Goal: Task Accomplishment & Management: Use online tool/utility

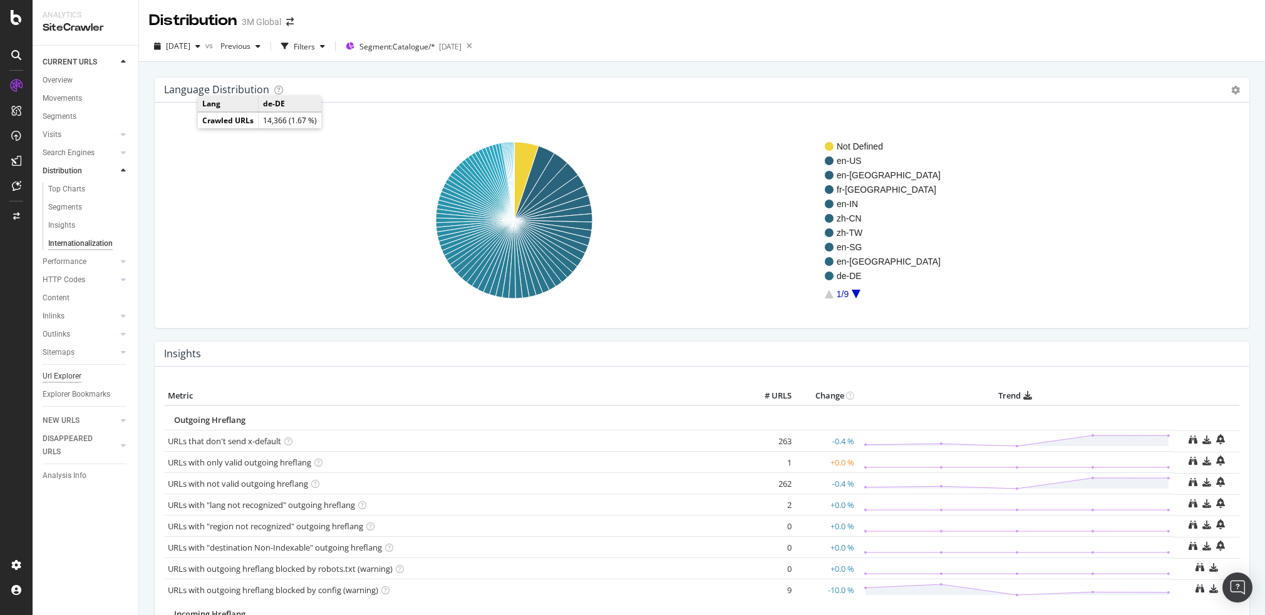
click at [66, 373] on div "Url Explorer" at bounding box center [62, 376] width 39 height 13
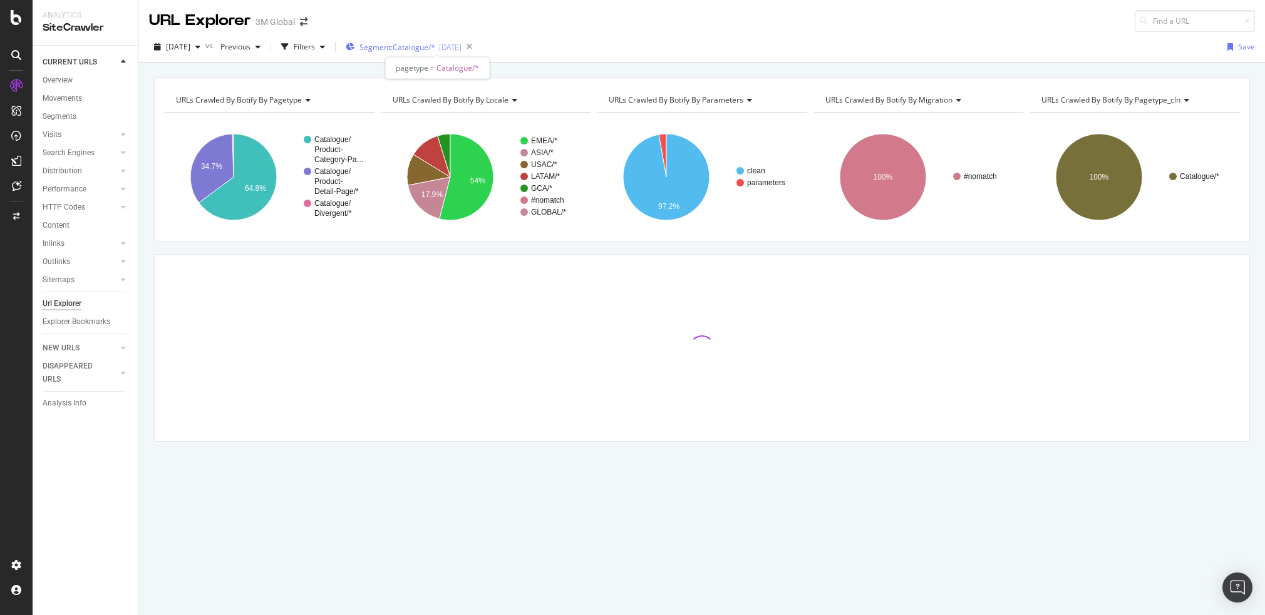
click at [418, 44] on span "Segment: Catalogue/*" at bounding box center [397, 47] width 76 height 11
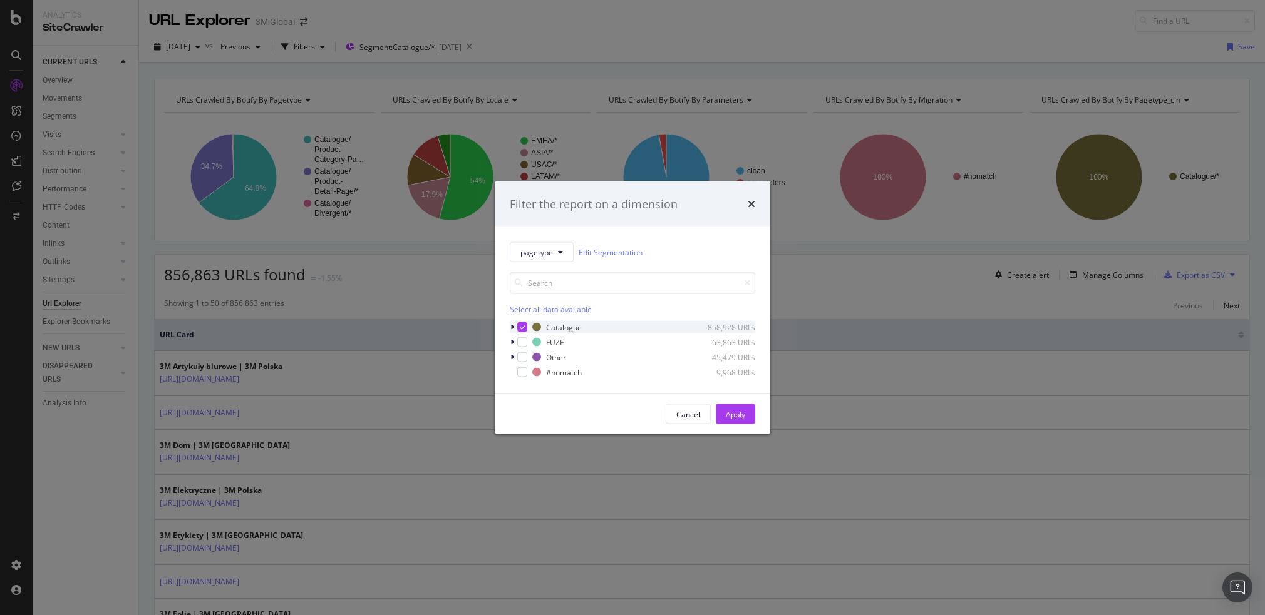
click at [513, 327] on icon "modal" at bounding box center [512, 328] width 4 height 8
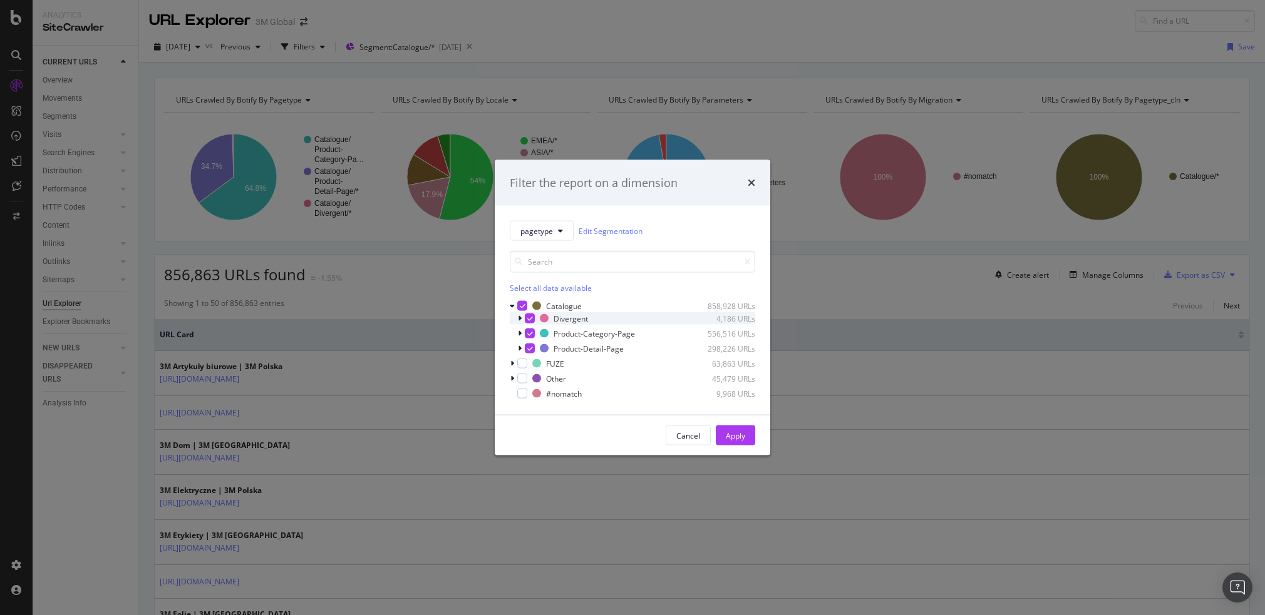
click at [530, 318] on icon "modal" at bounding box center [530, 319] width 6 height 6
click at [528, 336] on icon "modal" at bounding box center [530, 334] width 6 height 6
click at [521, 348] on icon "modal" at bounding box center [520, 349] width 4 height 8
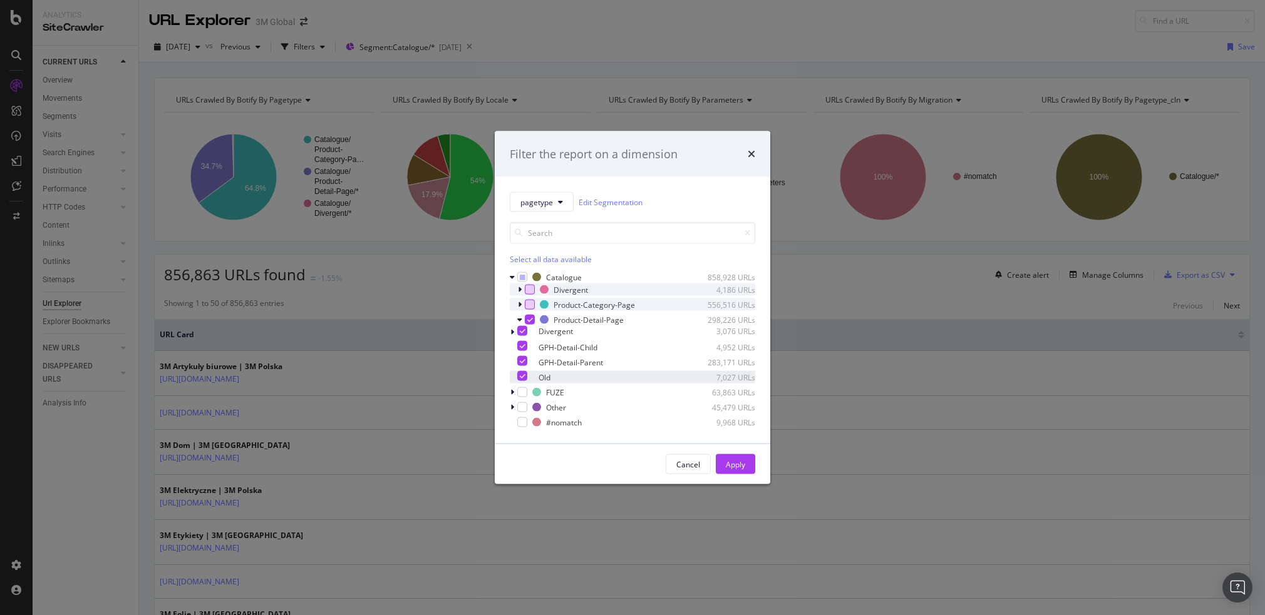
click at [525, 374] on icon "modal" at bounding box center [523, 376] width 6 height 6
click at [525, 330] on icon "modal" at bounding box center [523, 331] width 6 height 6
click at [738, 465] on div "Apply" at bounding box center [735, 464] width 19 height 11
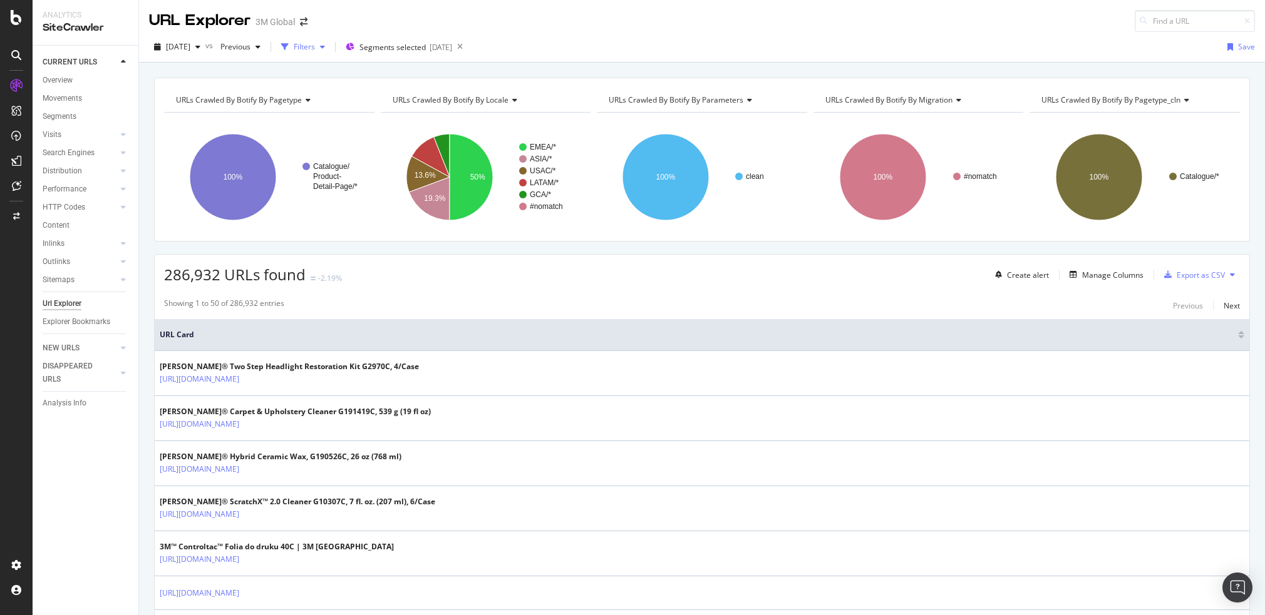
click at [315, 43] on div "Filters" at bounding box center [304, 46] width 21 height 11
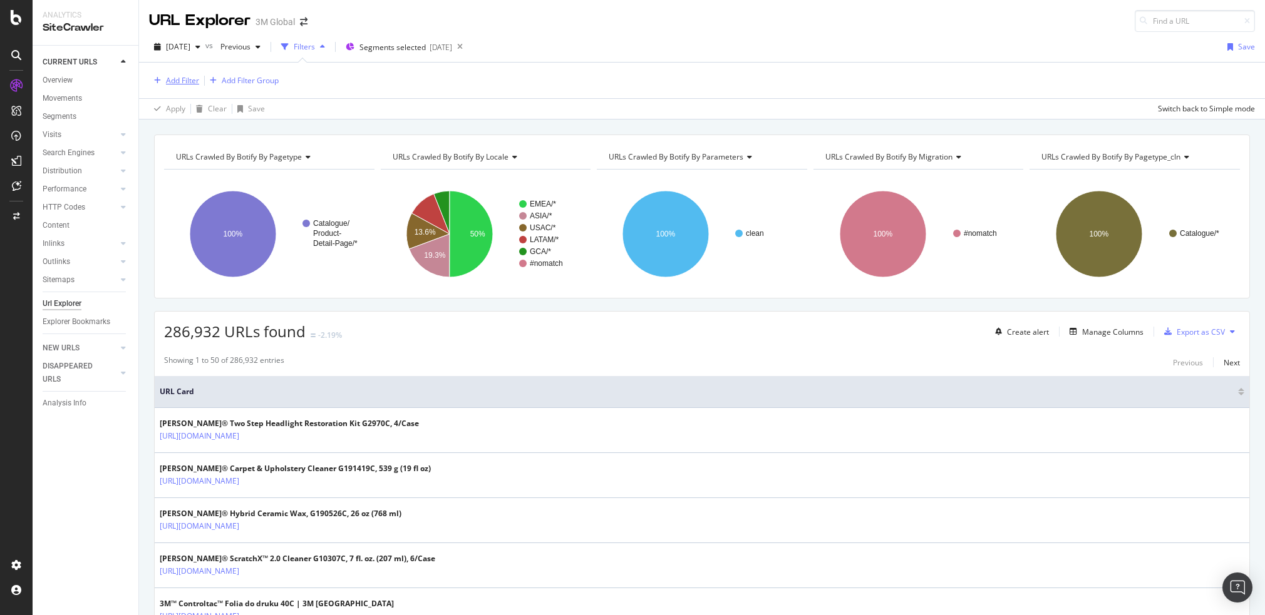
click at [162, 81] on div "button" at bounding box center [157, 81] width 17 height 8
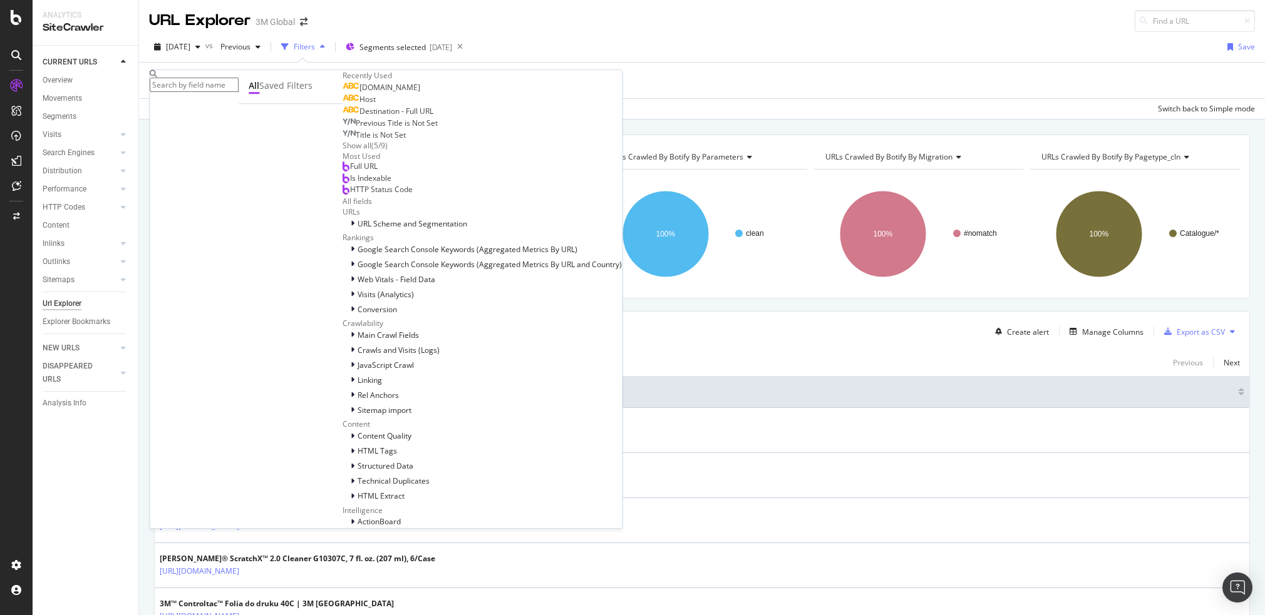
click at [350, 183] on span "Is Indexable" at bounding box center [370, 178] width 41 height 11
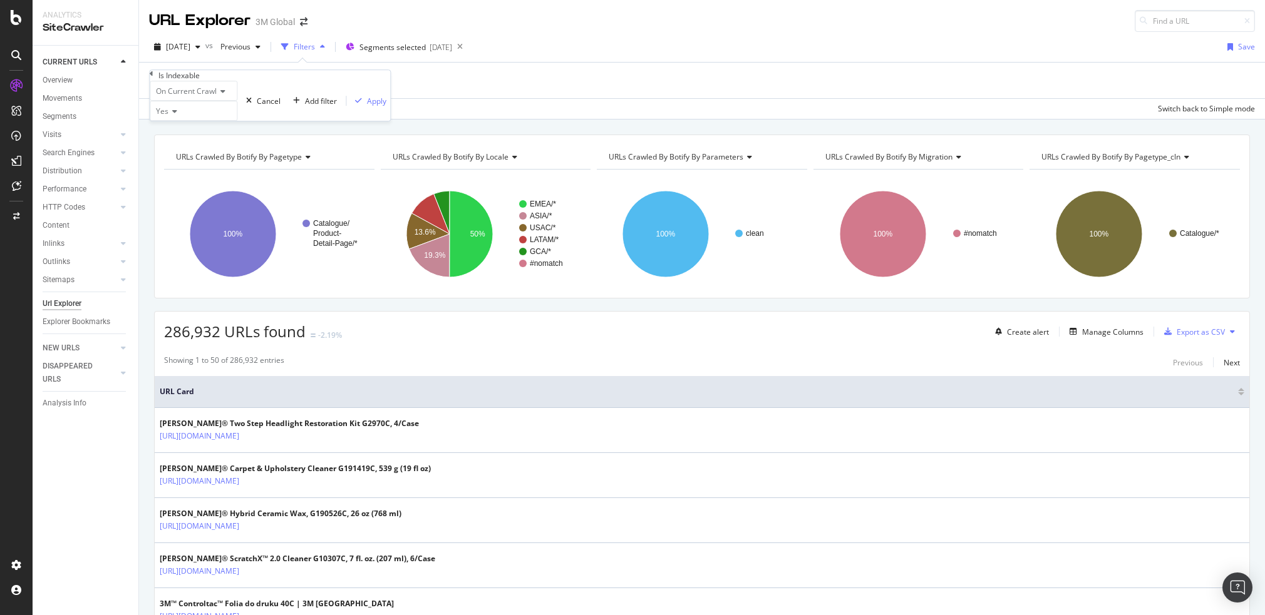
click at [177, 115] on icon at bounding box center [172, 112] width 9 height 8
click at [163, 146] on span "No" at bounding box center [158, 140] width 10 height 11
click at [367, 106] on div "Apply" at bounding box center [376, 101] width 19 height 11
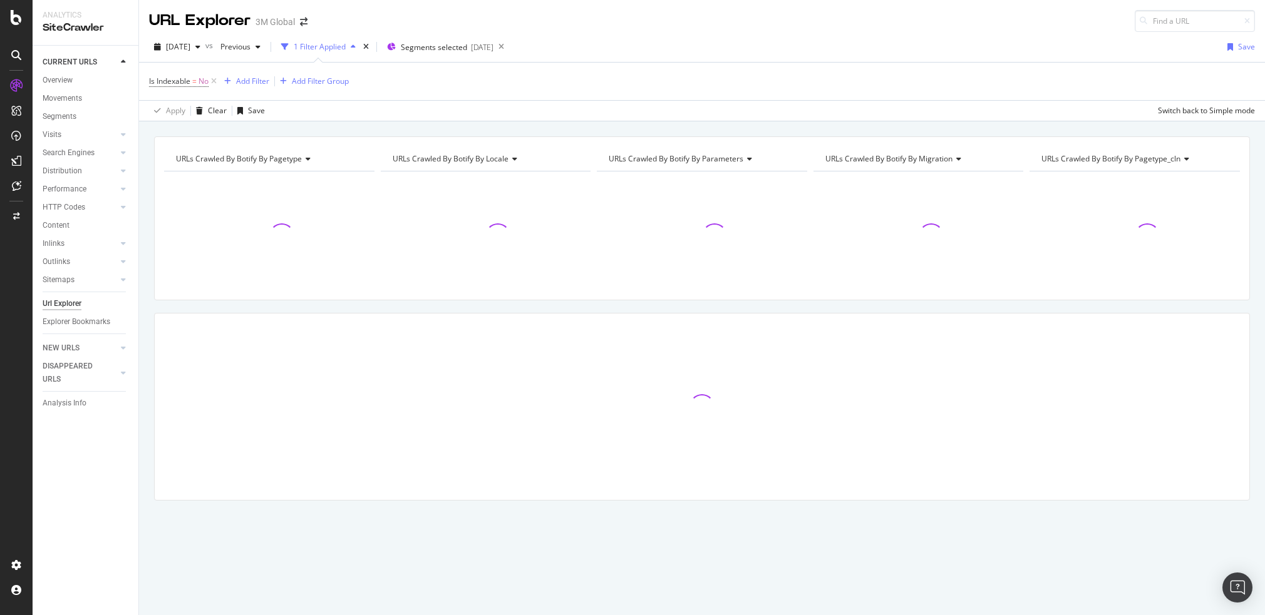
click at [677, 79] on div "Is Indexable = No Add Filter Add Filter Group" at bounding box center [702, 82] width 1106 height 38
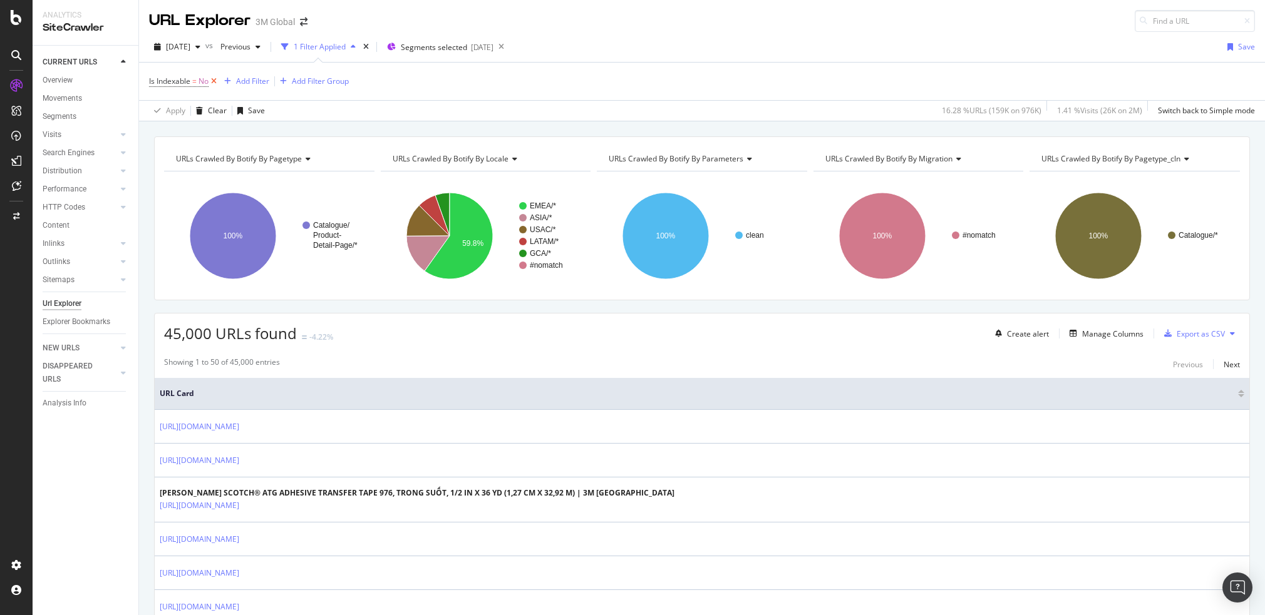
click at [215, 81] on icon at bounding box center [214, 81] width 11 height 13
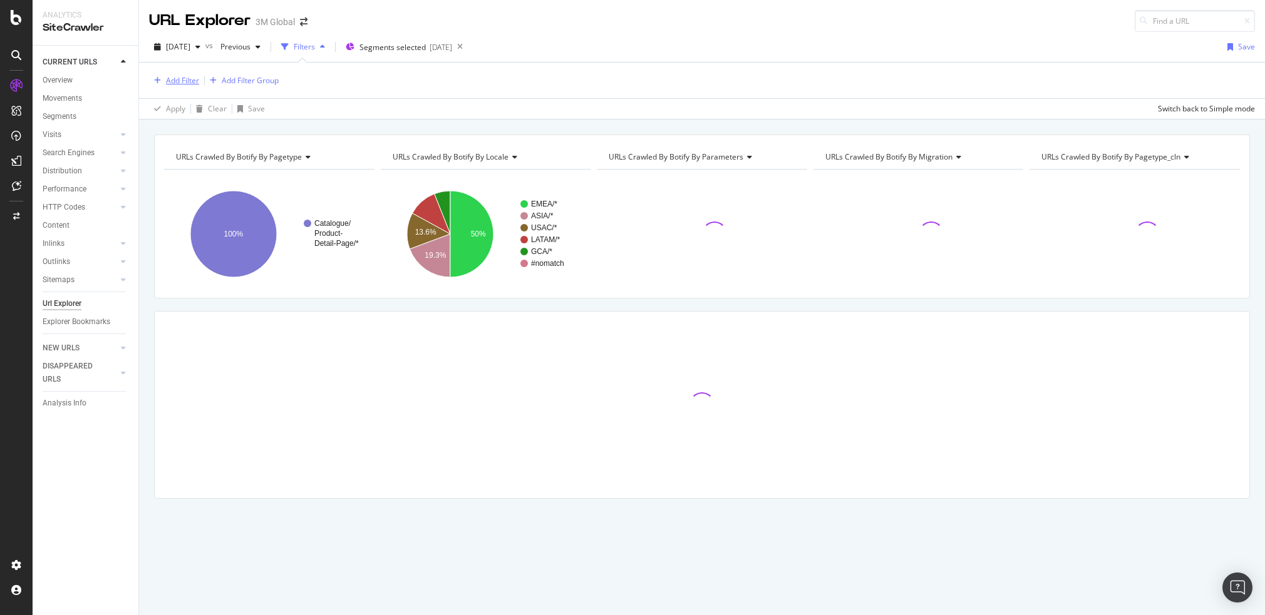
click at [168, 80] on div "Add Filter" at bounding box center [182, 80] width 33 height 11
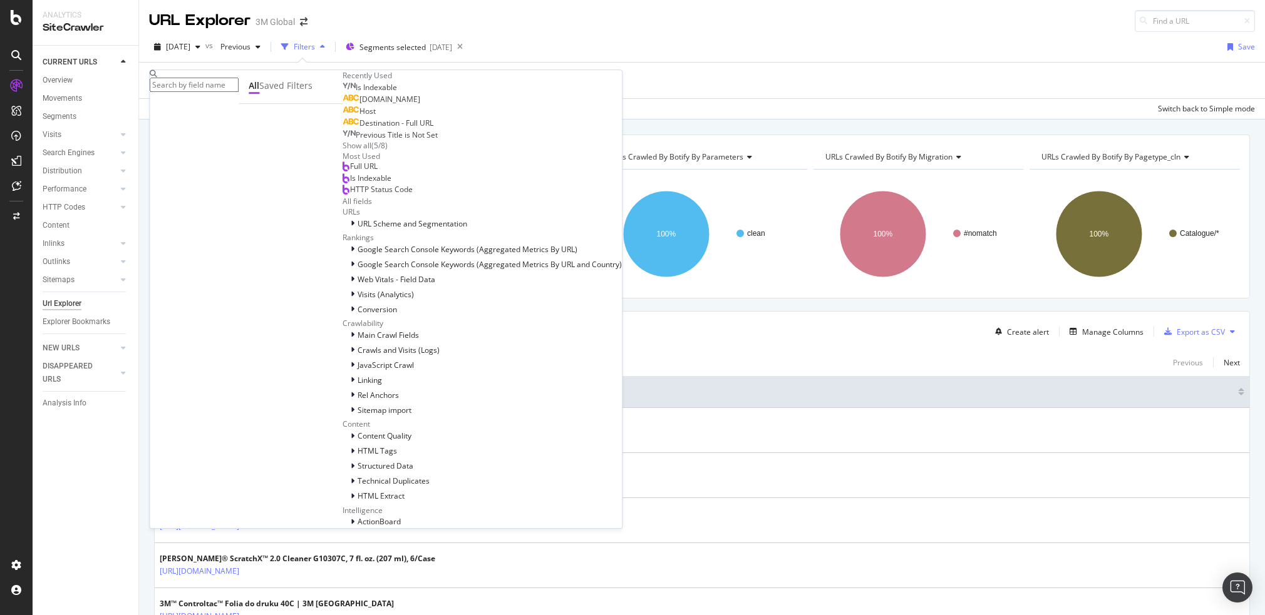
click at [350, 195] on span "HTTP Status Code" at bounding box center [381, 189] width 63 height 11
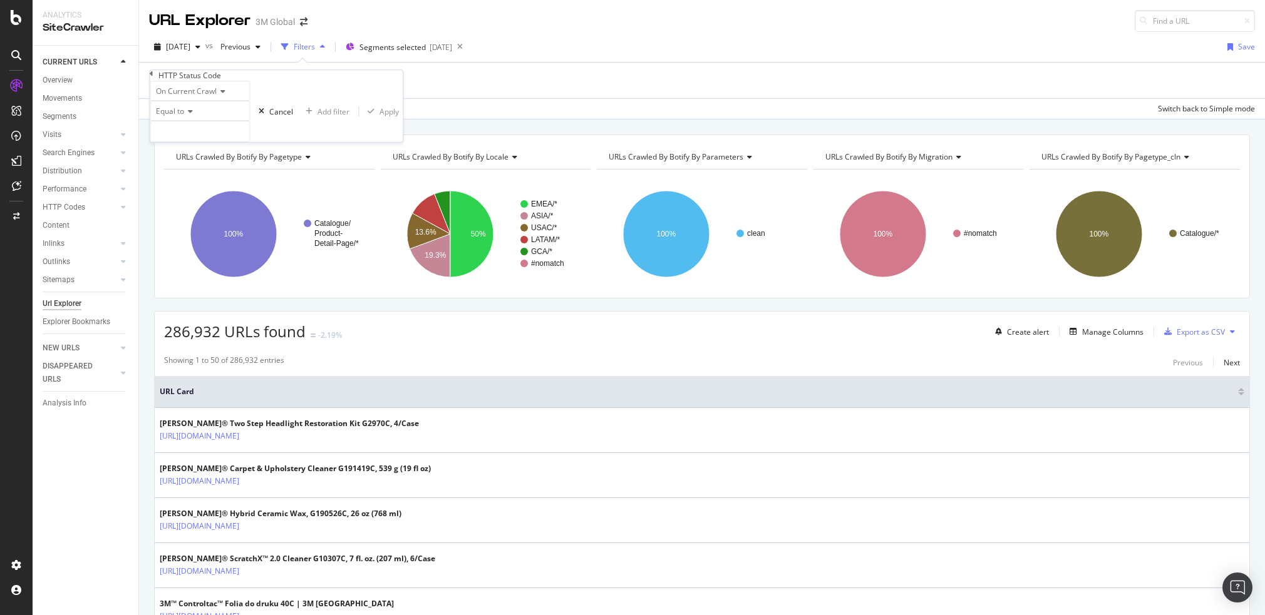
click at [188, 115] on icon at bounding box center [188, 112] width 9 height 8
click at [220, 214] on div "Between" at bounding box center [199, 206] width 99 height 13
drag, startPoint x: 205, startPoint y: 153, endPoint x: 162, endPoint y: 147, distance: 44.2
click at [162, 142] on input "0" at bounding box center [200, 131] width 100 height 21
type input "300"
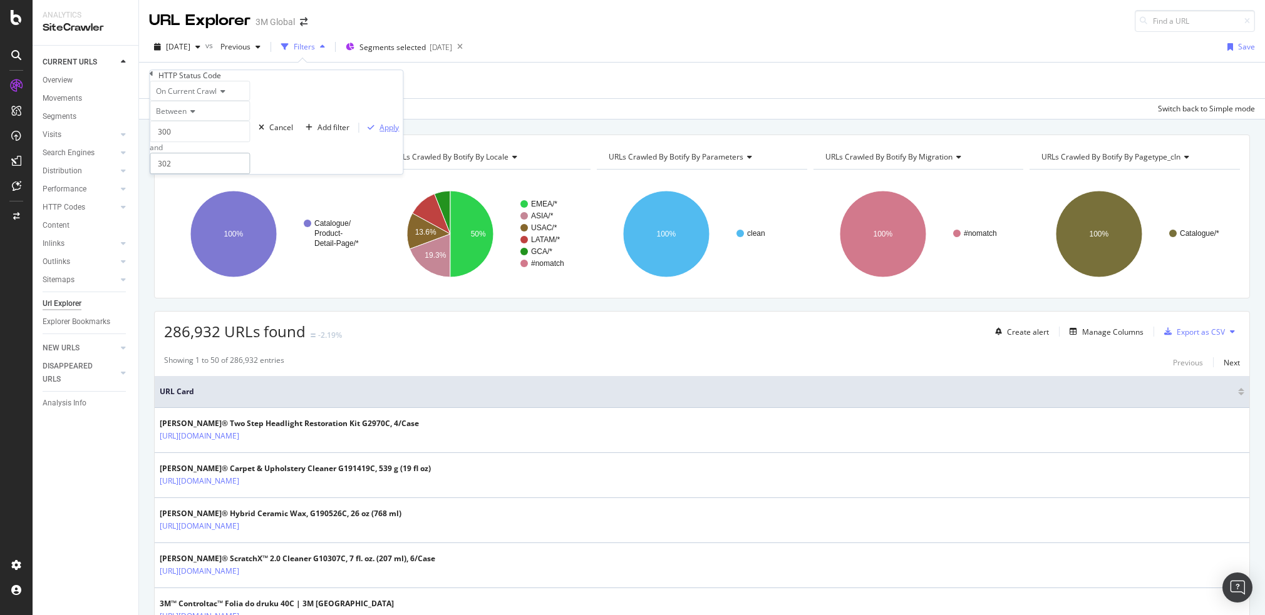
type input "302"
click at [379, 133] on div "Apply" at bounding box center [388, 127] width 19 height 11
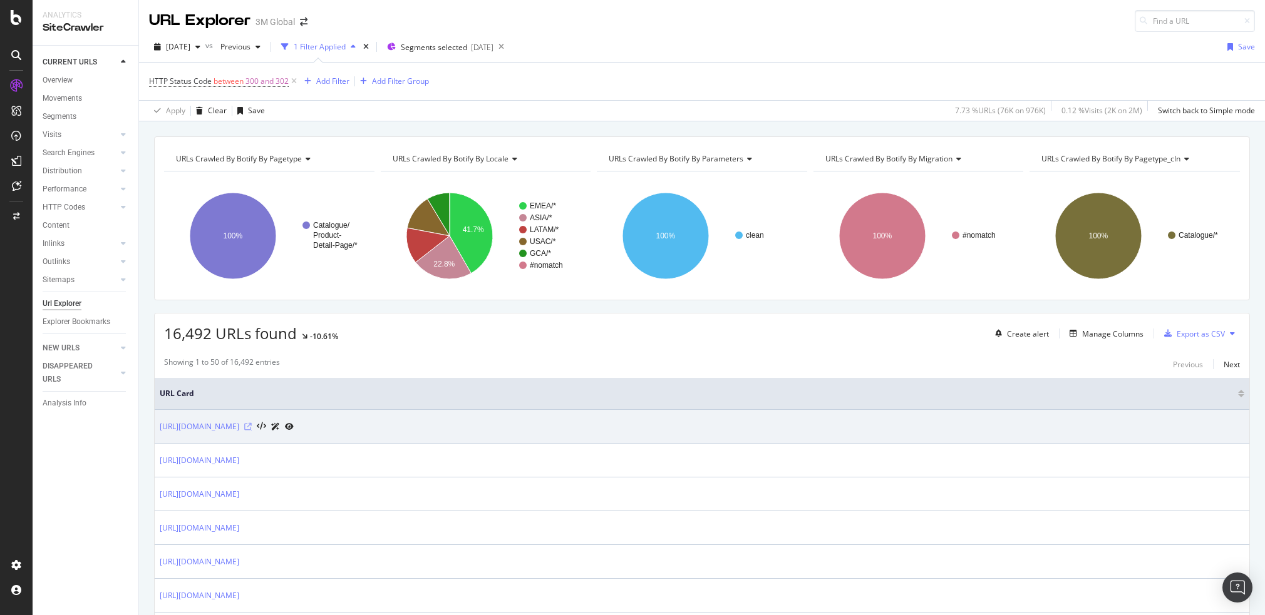
click at [252, 426] on icon at bounding box center [248, 427] width 8 height 8
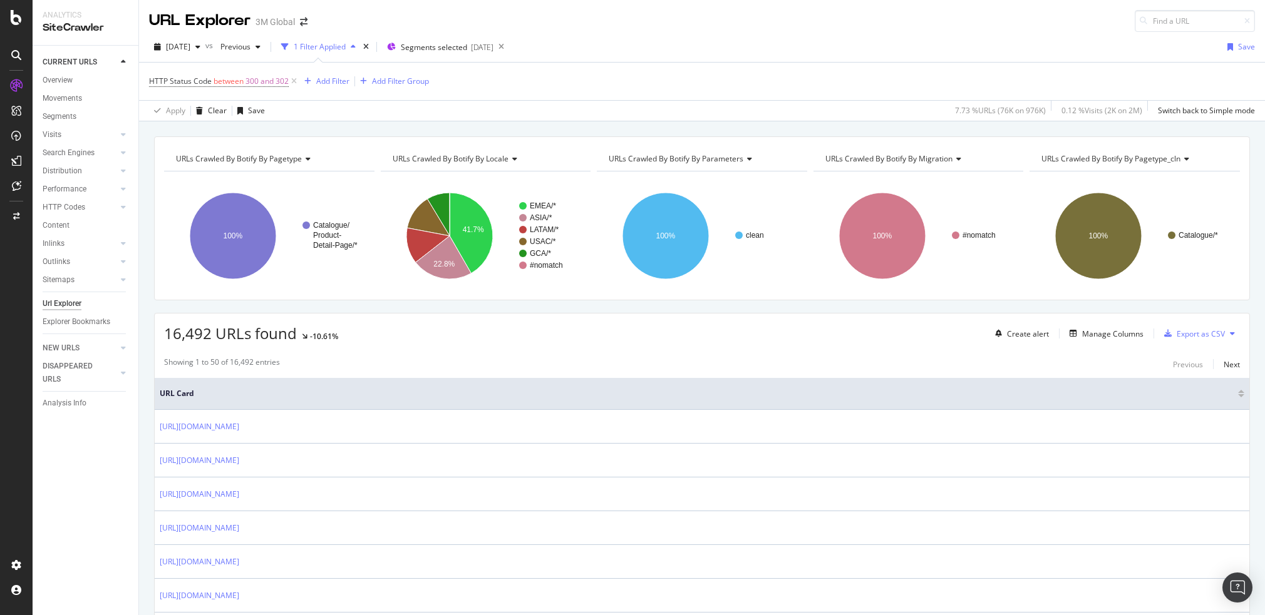
click at [413, 329] on div "16,492 URLs found -10.61% Create alert Manage Columns Export as CSV" at bounding box center [702, 329] width 1094 height 31
click at [478, 329] on div "16,492 URLs found -10.61% Create alert Manage Columns Export as CSV" at bounding box center [702, 329] width 1094 height 31
click at [1102, 334] on div "Manage Columns" at bounding box center [1112, 334] width 61 height 11
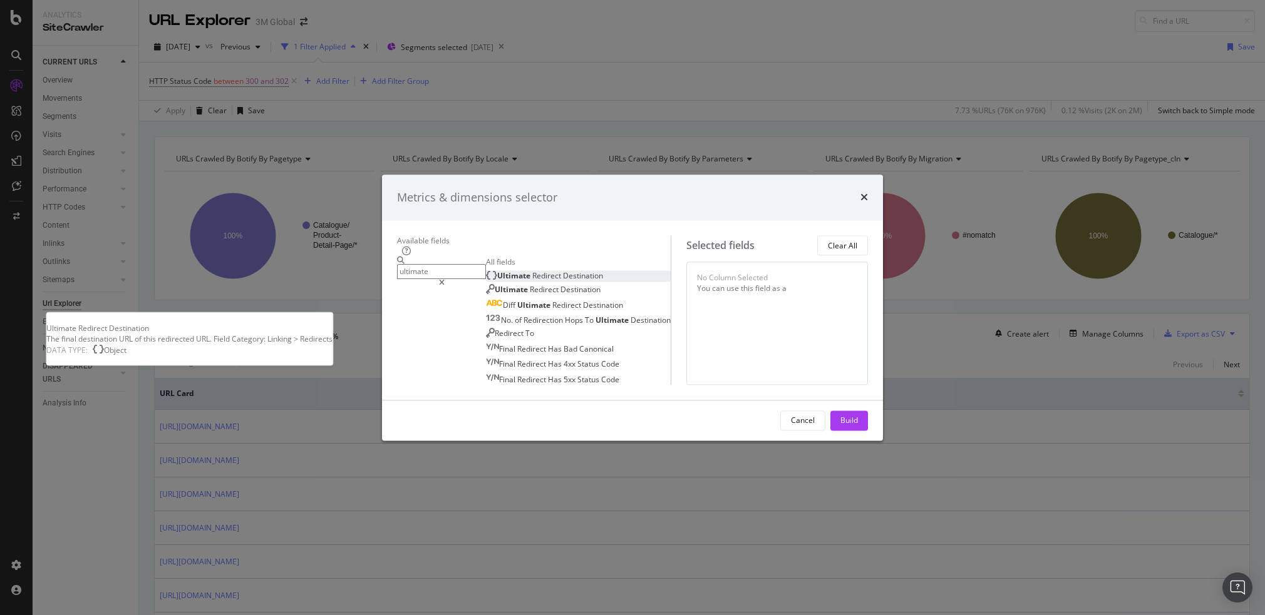
type input "ultimate"
click at [486, 270] on div "Ultimate Redirect Destination" at bounding box center [544, 275] width 117 height 11
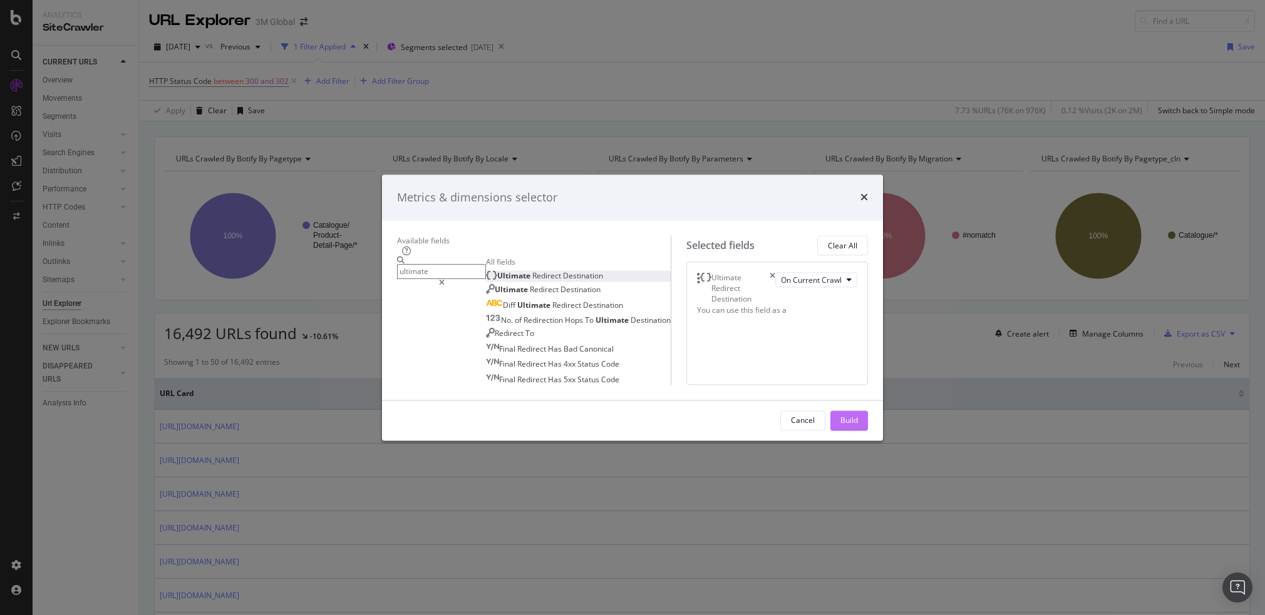
click at [858, 426] on div "Build" at bounding box center [849, 421] width 18 height 11
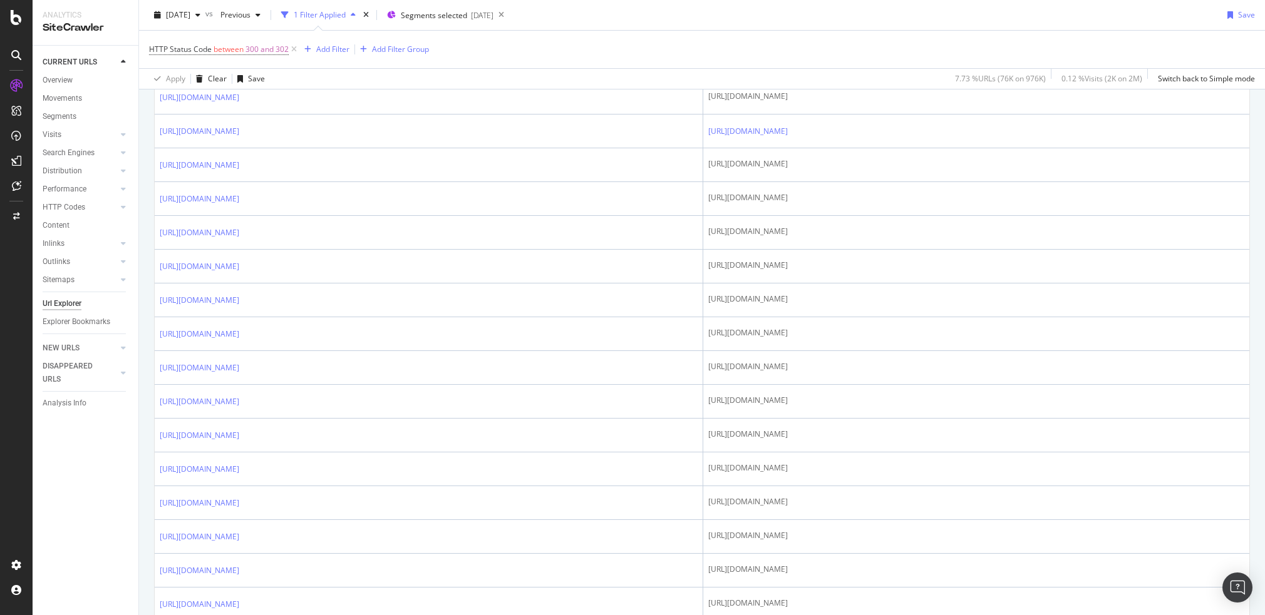
scroll to position [292, 0]
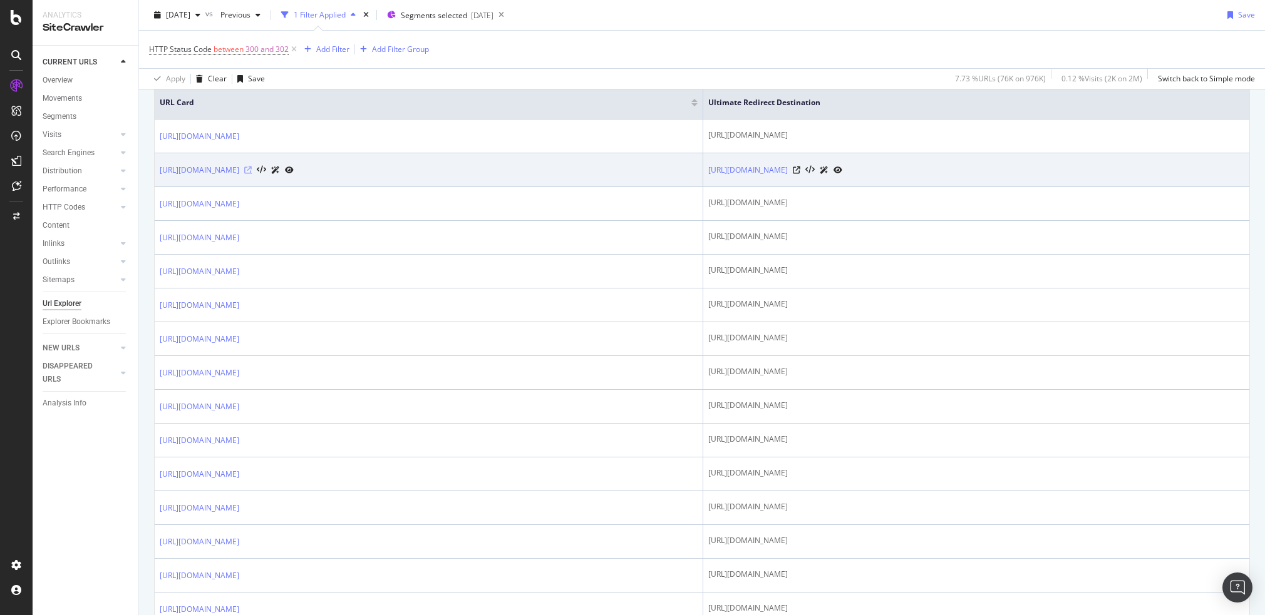
click at [252, 167] on icon at bounding box center [248, 171] width 8 height 8
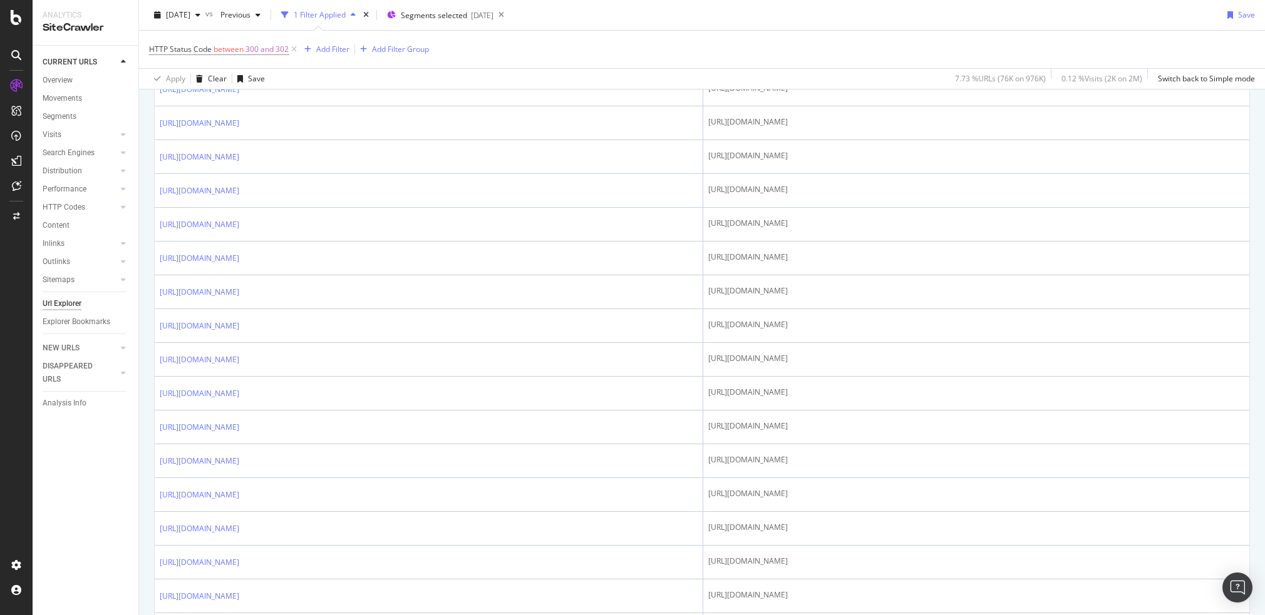
scroll to position [0, 0]
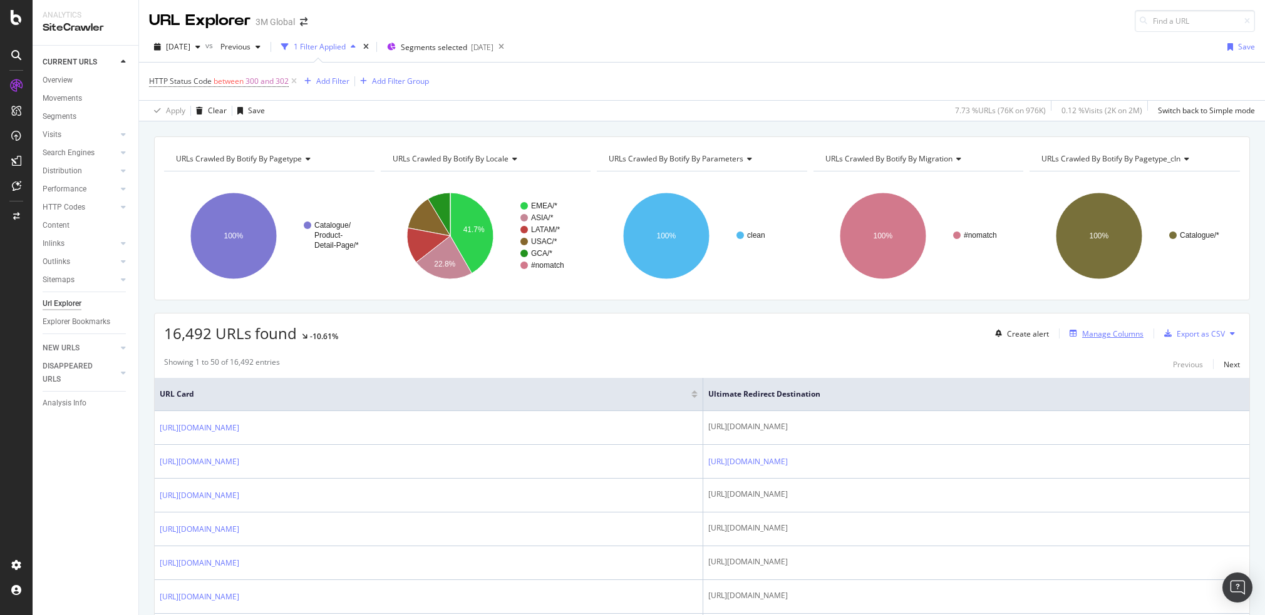
click at [1101, 329] on div "Manage Columns" at bounding box center [1112, 334] width 61 height 11
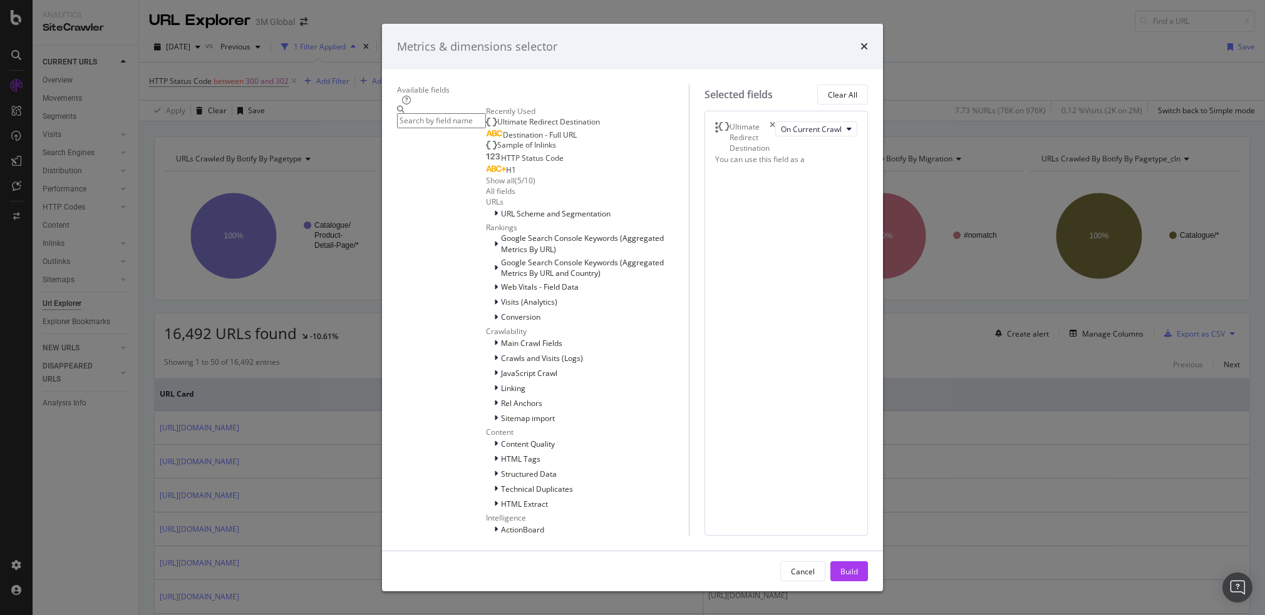
click at [409, 128] on input "modal" at bounding box center [441, 121] width 89 height 14
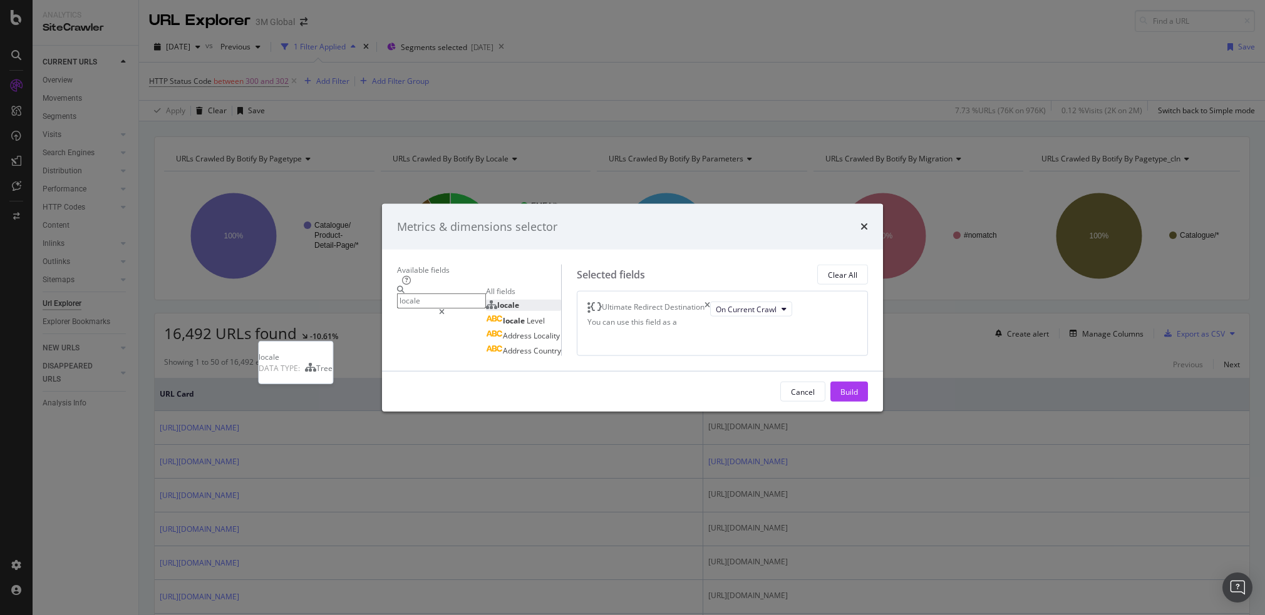
type input "locale"
click at [497, 299] on span "locale" at bounding box center [508, 304] width 22 height 11
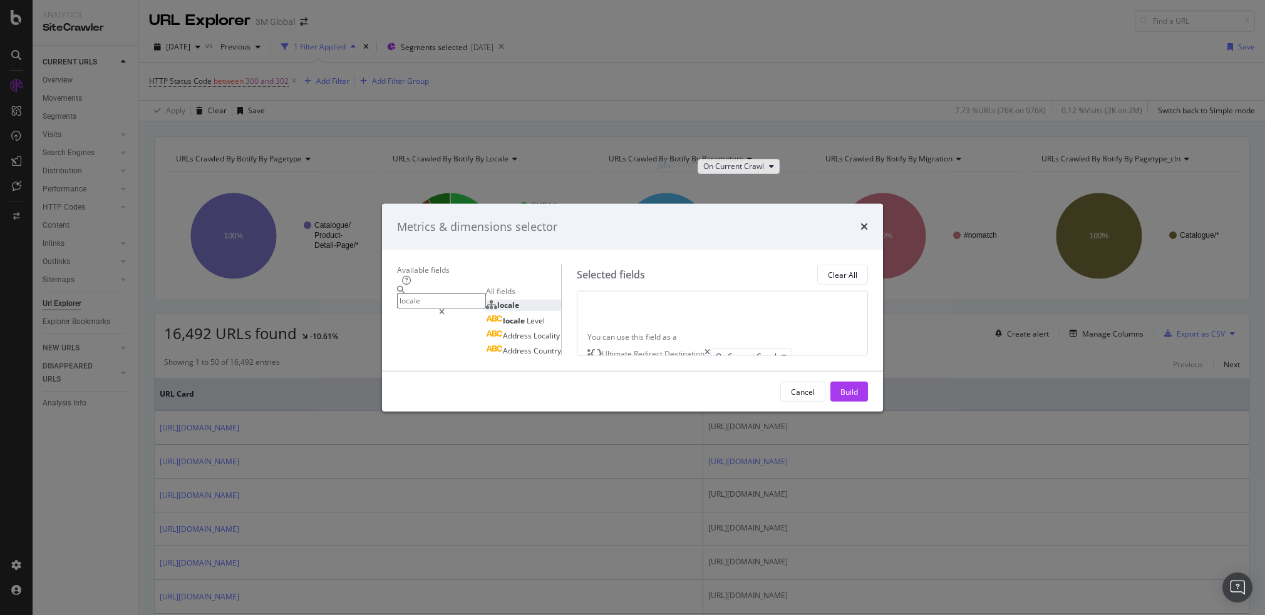
drag, startPoint x: 667, startPoint y: 207, endPoint x: 666, endPoint y: 163, distance: 43.2
click at [666, 163] on body "Analytics SiteCrawler CURRENT URLS Overview Movements Segments Visits Analysis …" at bounding box center [632, 307] width 1265 height 615
click at [858, 401] on div "Build" at bounding box center [849, 392] width 18 height 19
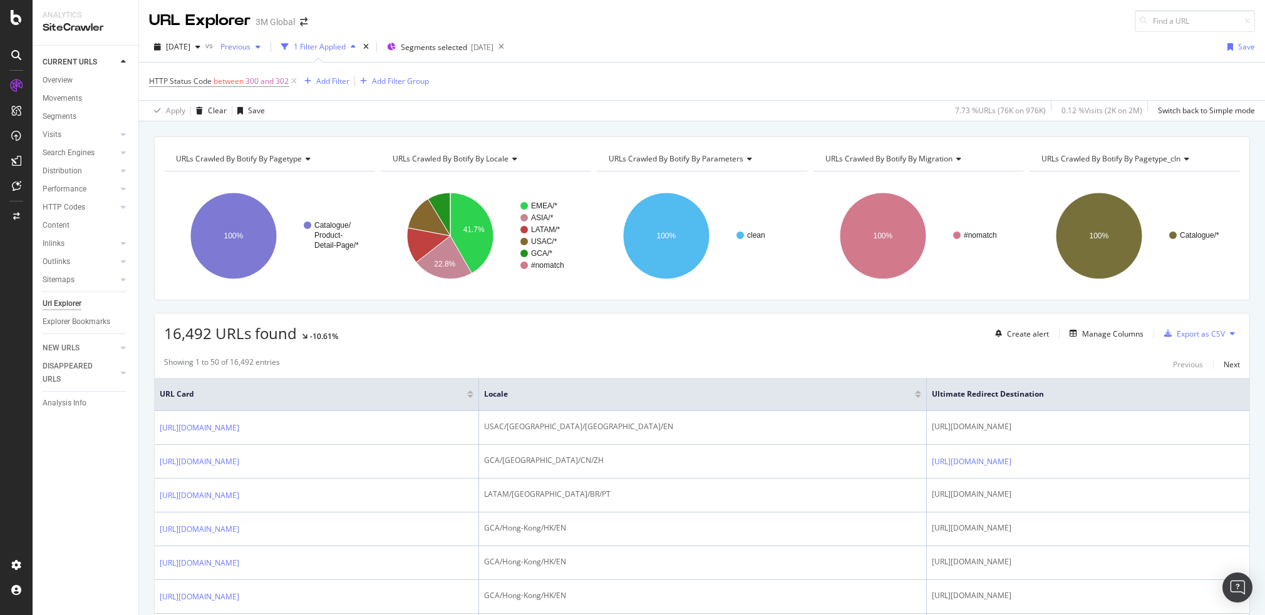
click at [260, 47] on icon "button" at bounding box center [257, 47] width 5 height 8
click at [267, 98] on div "[DATE]" at bounding box center [276, 99] width 67 height 11
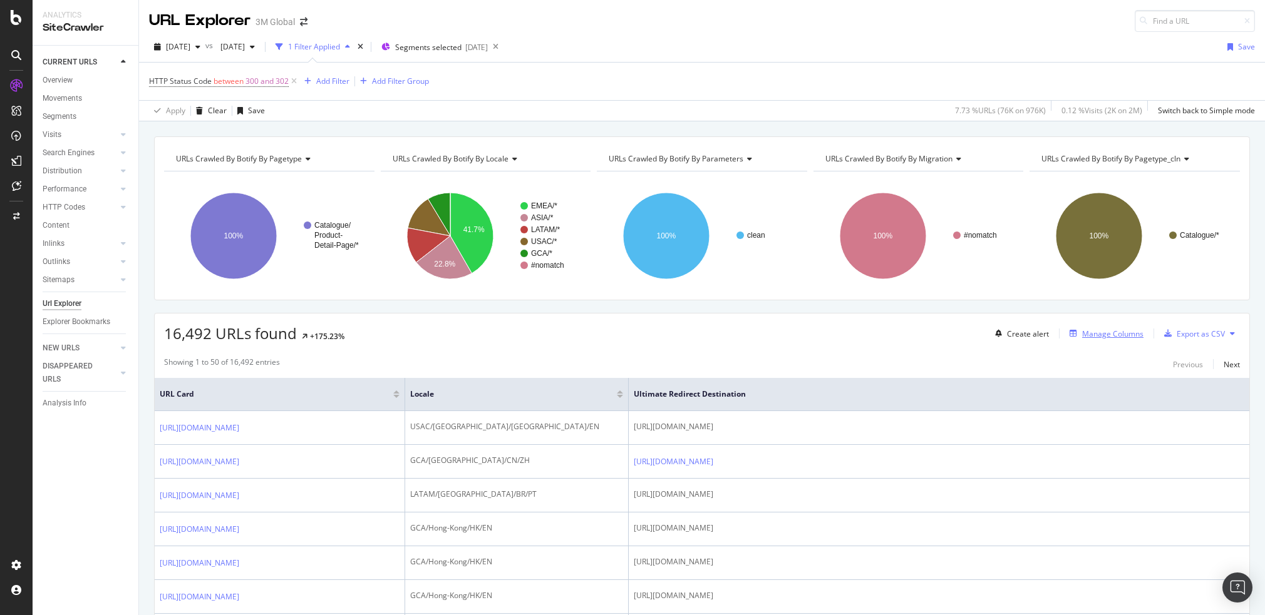
click at [1103, 333] on div "Manage Columns" at bounding box center [1112, 334] width 61 height 11
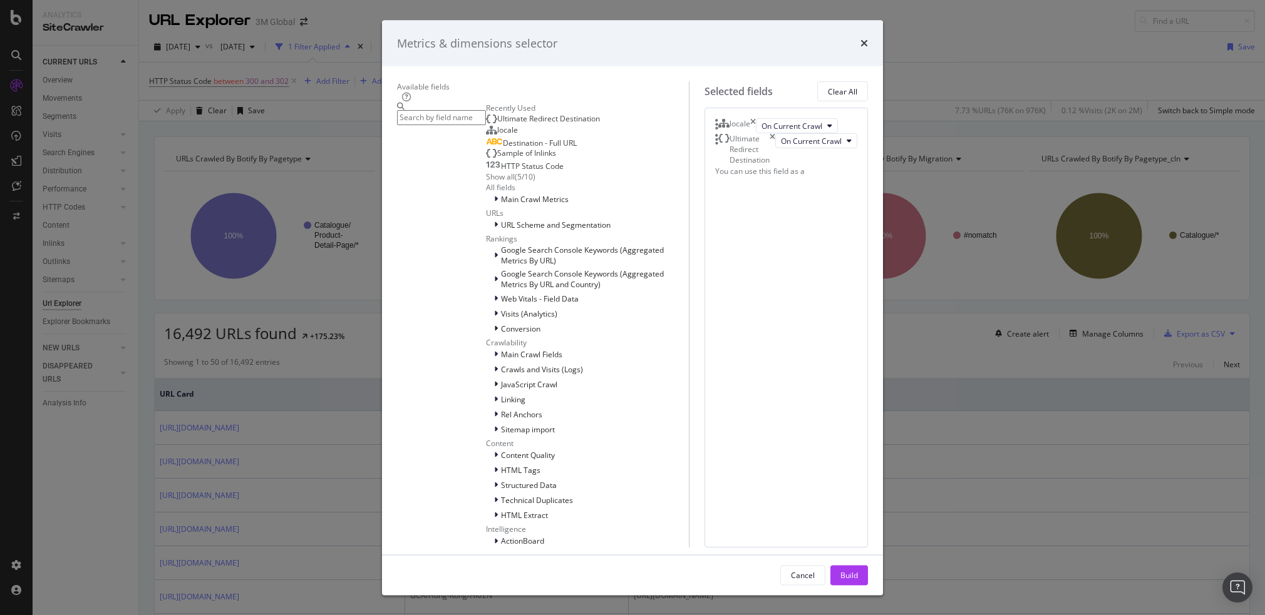
click at [463, 125] on input "modal" at bounding box center [441, 117] width 89 height 14
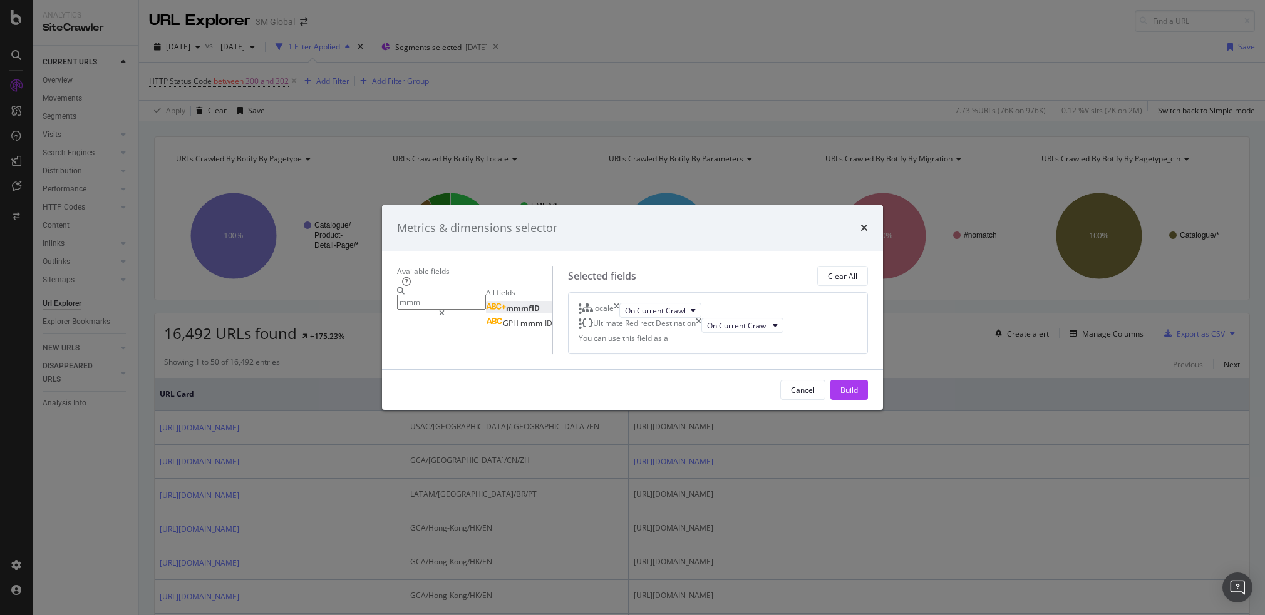
type input "mmm"
click at [506, 303] on span "mmmfID" at bounding box center [523, 308] width 34 height 11
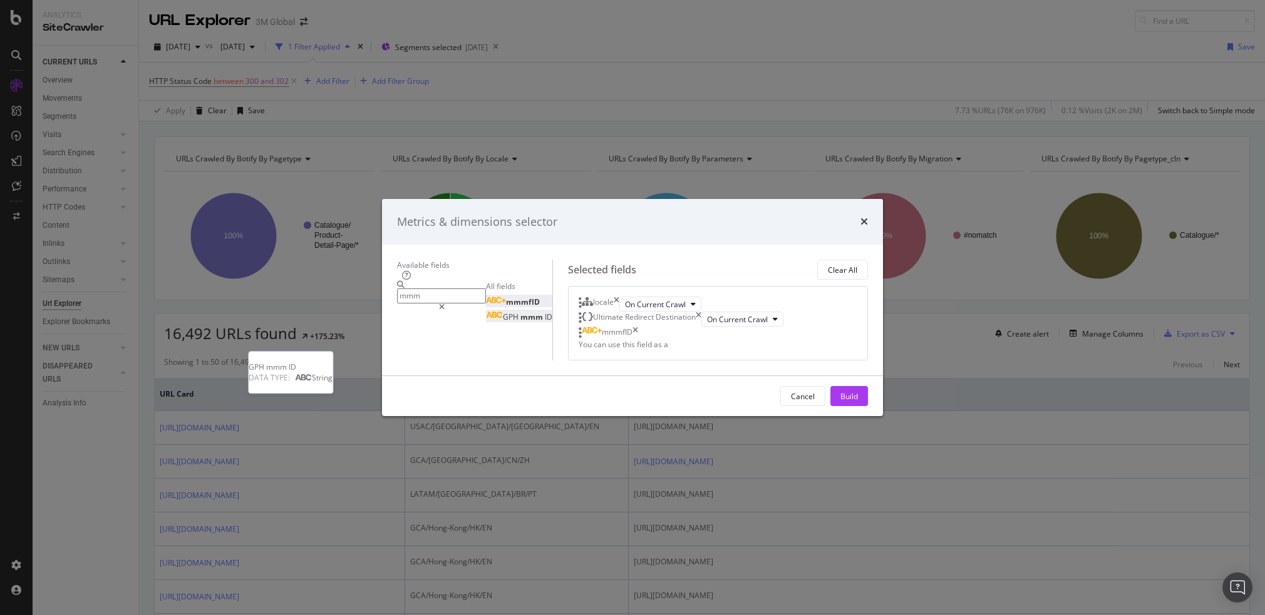
click at [520, 312] on span "mmm" at bounding box center [532, 317] width 24 height 11
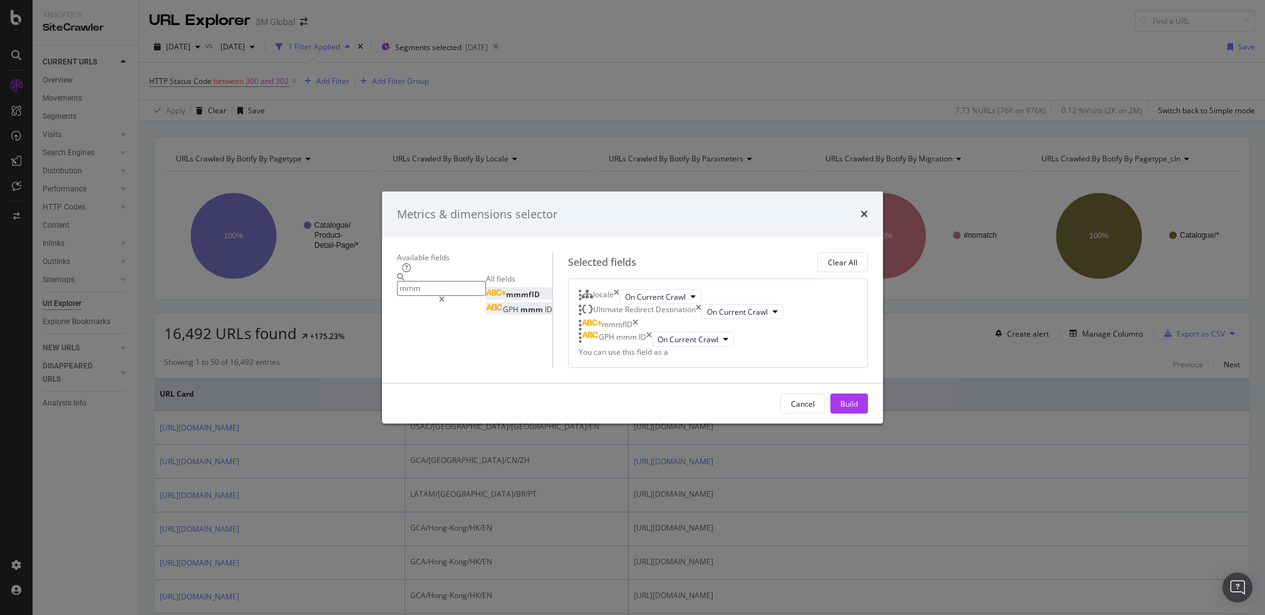
click at [638, 319] on div "mmmfID" at bounding box center [608, 325] width 59 height 13
click at [638, 319] on icon "times" at bounding box center [635, 325] width 6 height 13
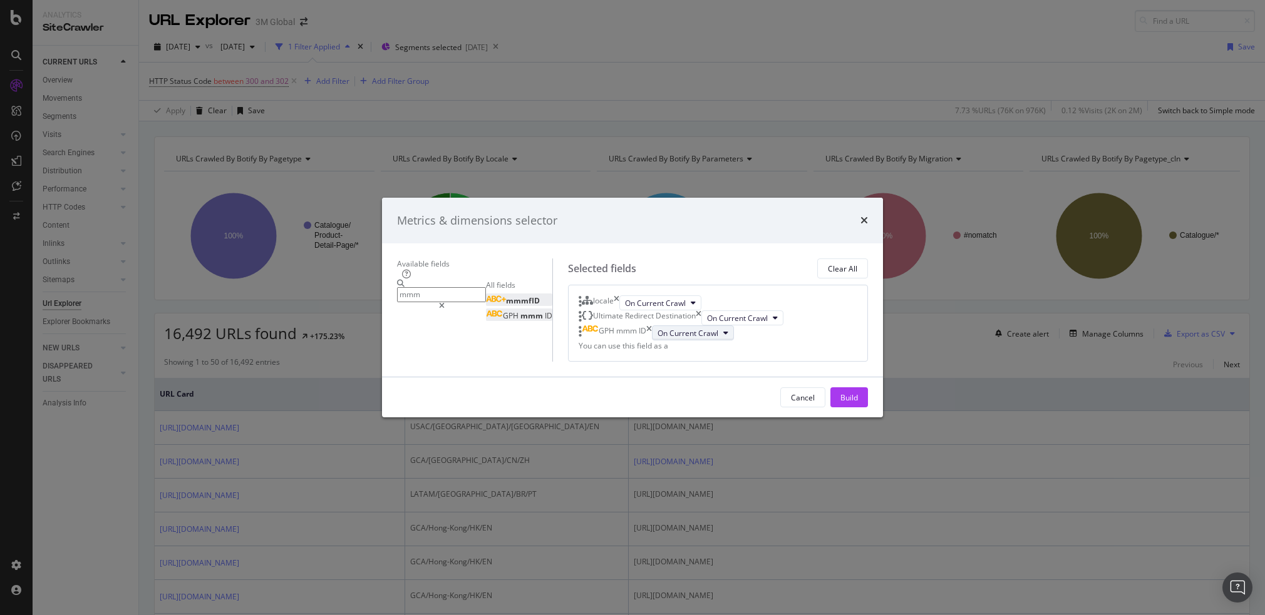
click at [728, 326] on button "On Current Crawl" at bounding box center [693, 333] width 82 height 15
click at [733, 321] on span "On Compared Crawl" at bounding box center [707, 322] width 71 height 11
click at [858, 403] on div "Build" at bounding box center [849, 398] width 18 height 11
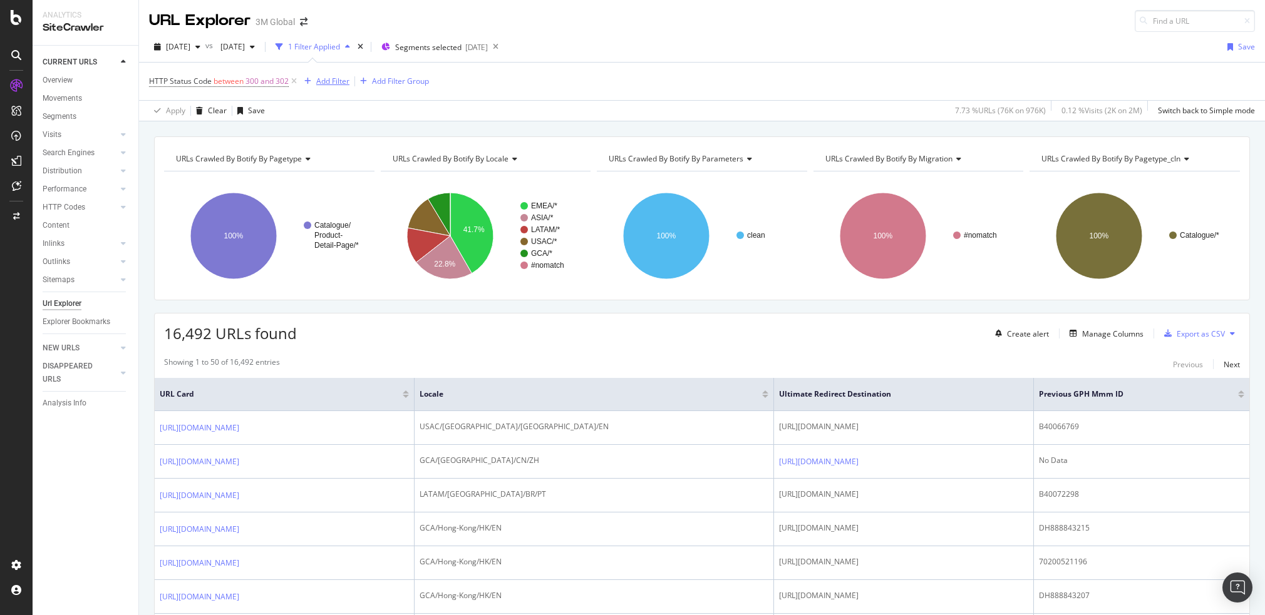
click at [326, 80] on div "Add Filter" at bounding box center [332, 81] width 33 height 11
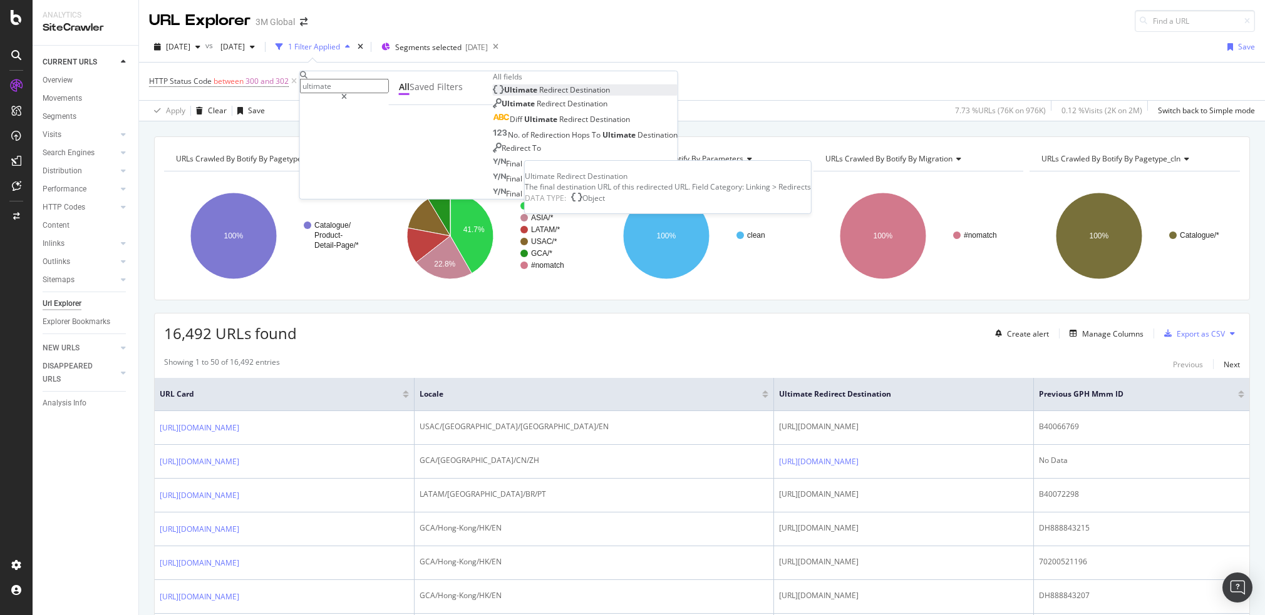
type input "ultimate"
click at [539, 95] on span "Redirect" at bounding box center [554, 90] width 31 height 11
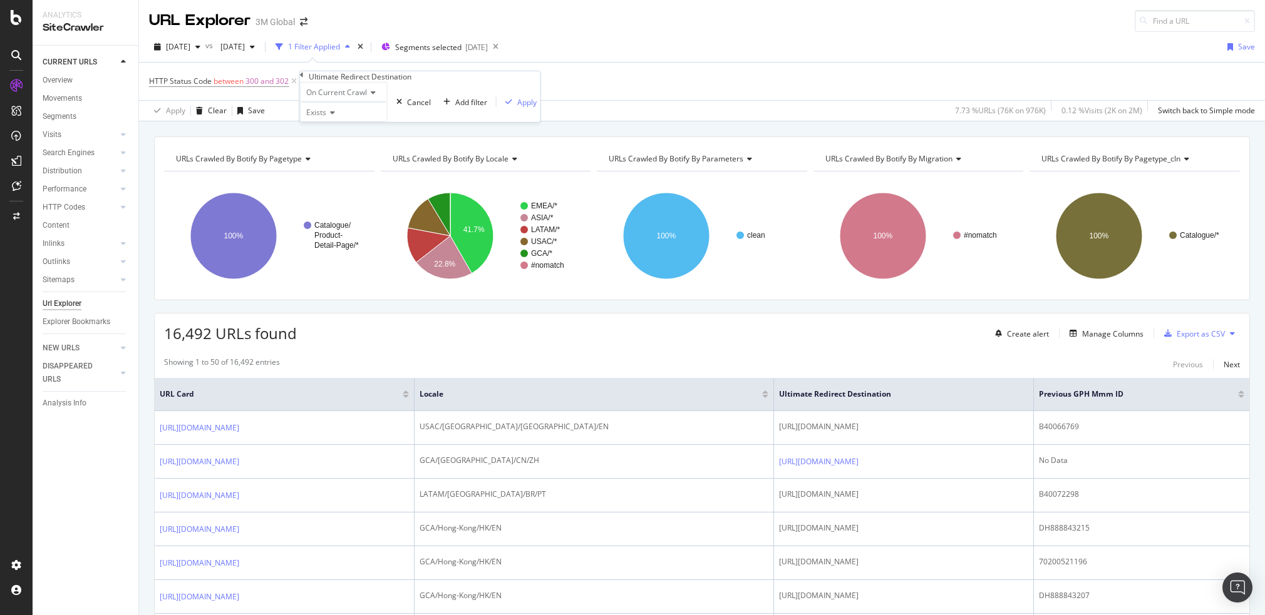
click at [332, 116] on icon at bounding box center [330, 113] width 9 height 8
click at [388, 102] on div "On Current Crawl" at bounding box center [344, 92] width 88 height 20
click at [304, 79] on icon at bounding box center [302, 75] width 4 height 8
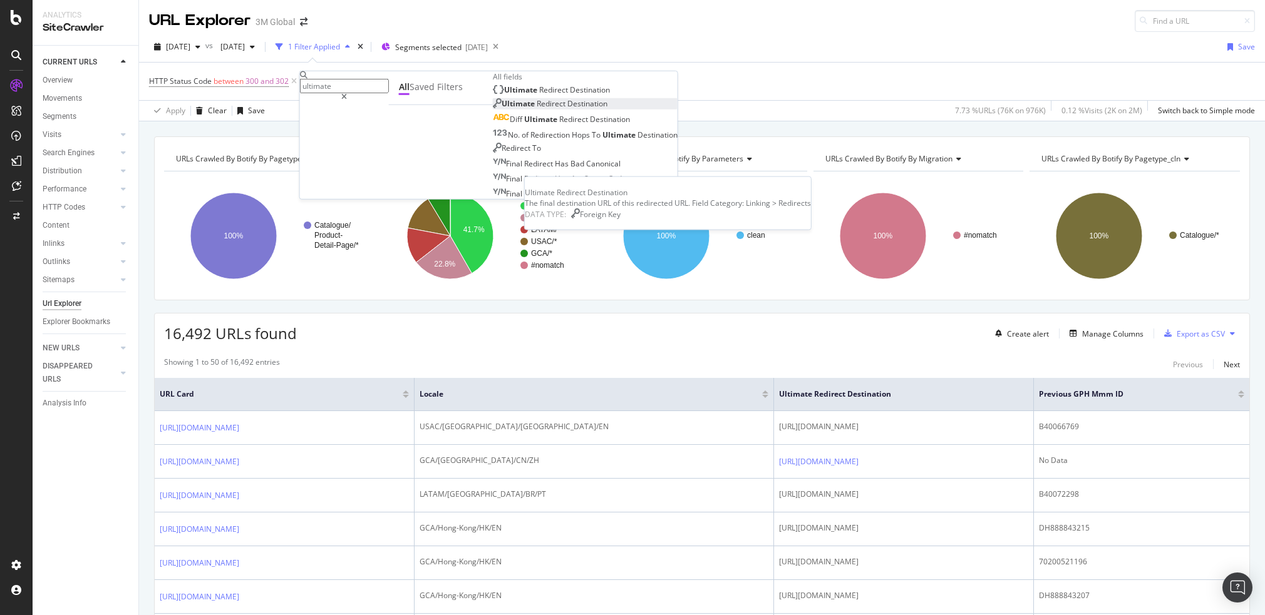
click at [502, 109] on span "Ultimate" at bounding box center [519, 103] width 35 height 11
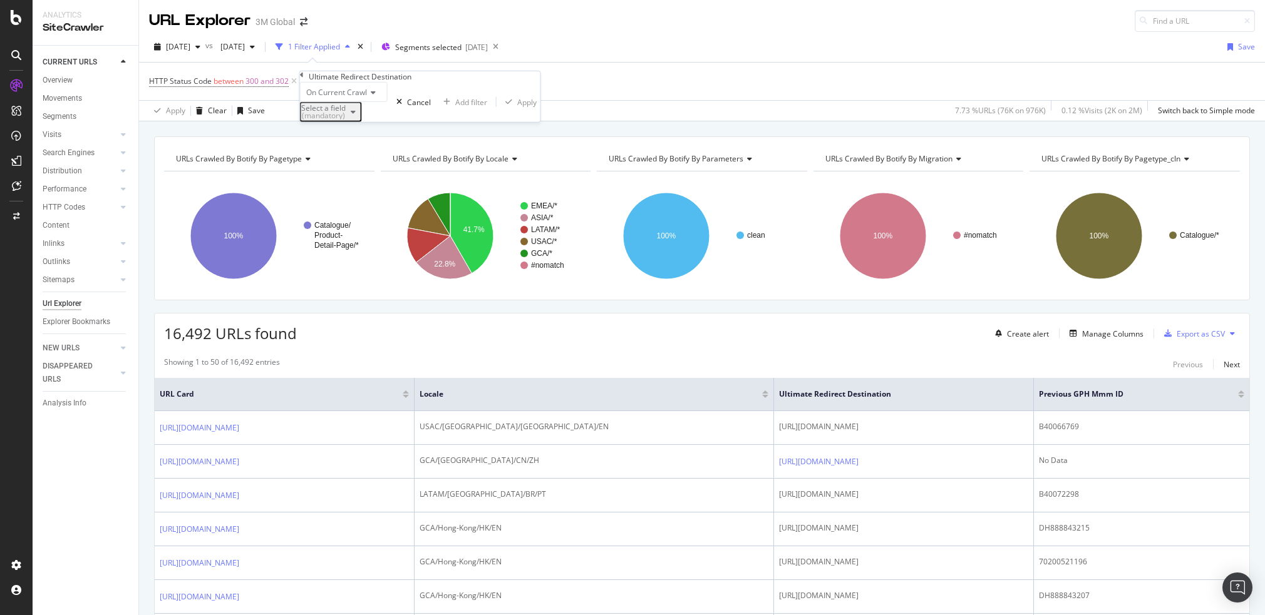
click at [346, 120] on div "(mandatory)" at bounding box center [323, 116] width 44 height 8
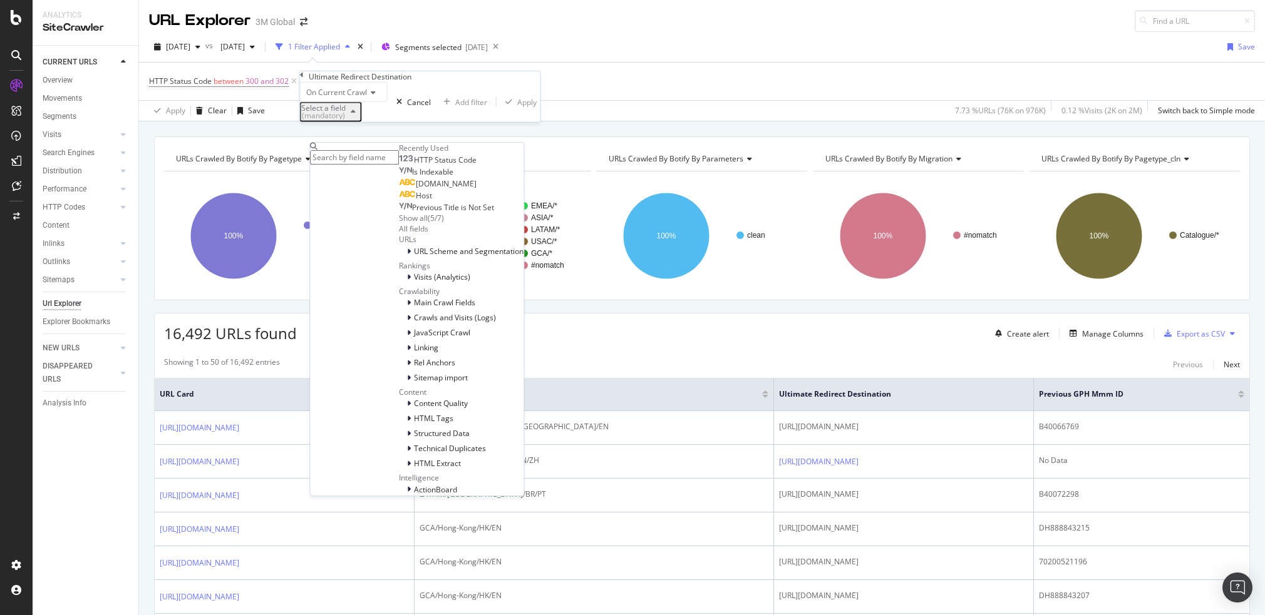
click at [399, 201] on div "Host" at bounding box center [415, 196] width 33 height 10
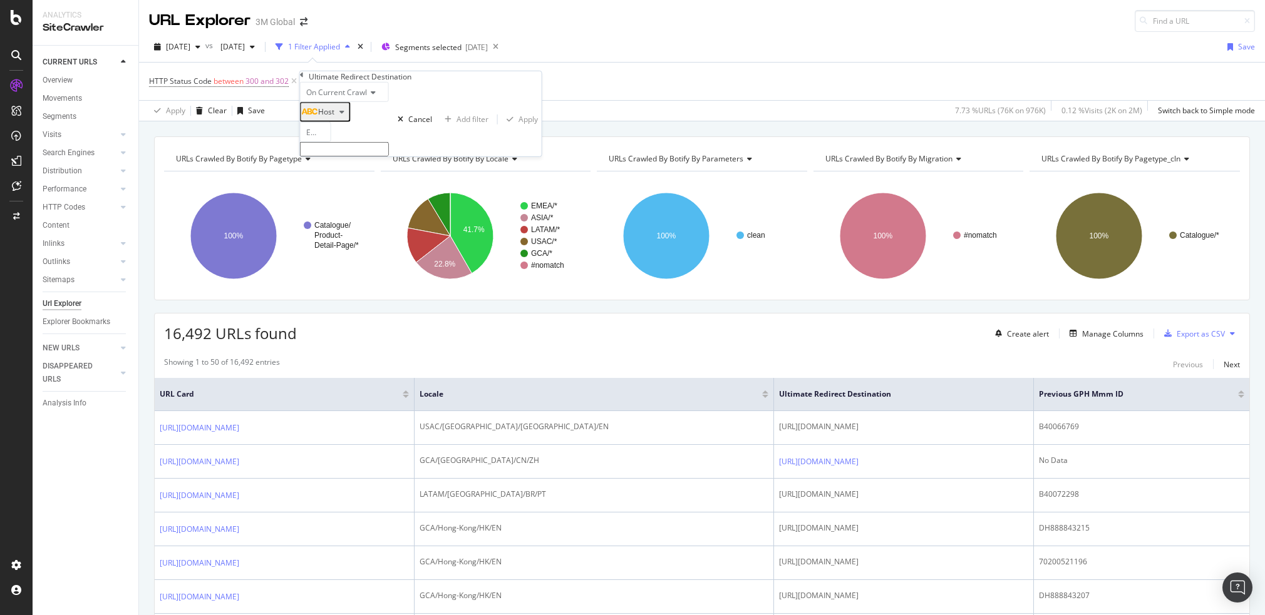
click at [331, 142] on div "Equal to" at bounding box center [315, 132] width 31 height 20
click at [331, 332] on span "Doesn't contain" at bounding box center [317, 342] width 27 height 21
click at [336, 157] on input "text" at bounding box center [344, 149] width 89 height 14
type input "3m"
click at [518, 128] on div "Apply" at bounding box center [527, 123] width 19 height 11
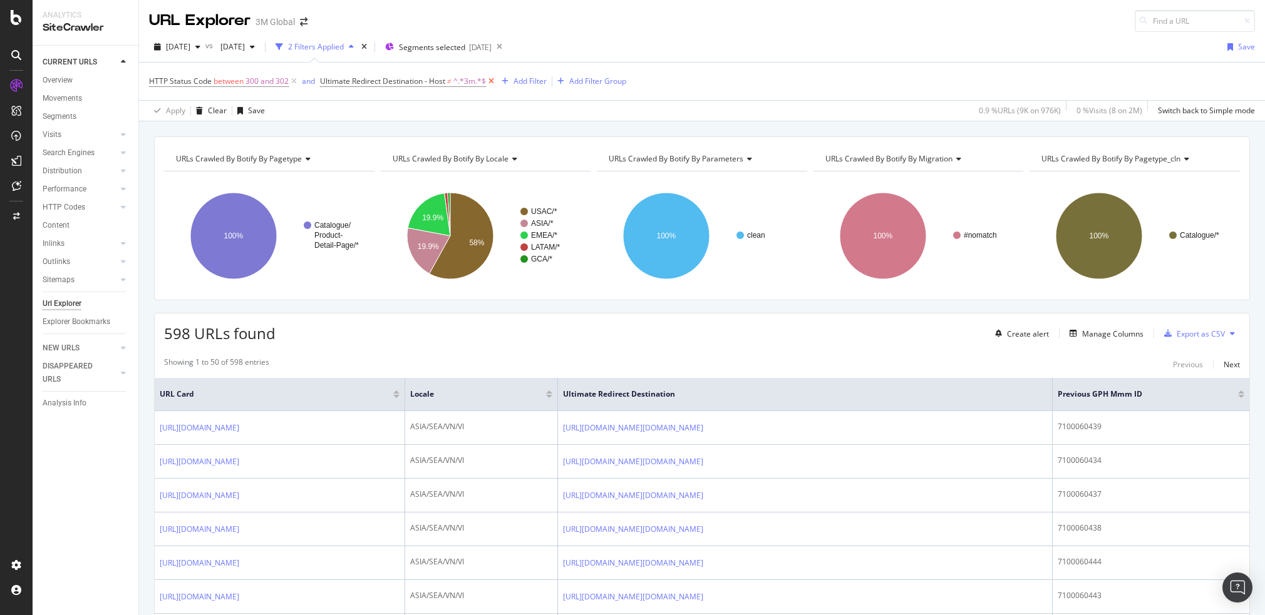
click at [491, 77] on icon at bounding box center [491, 81] width 11 height 13
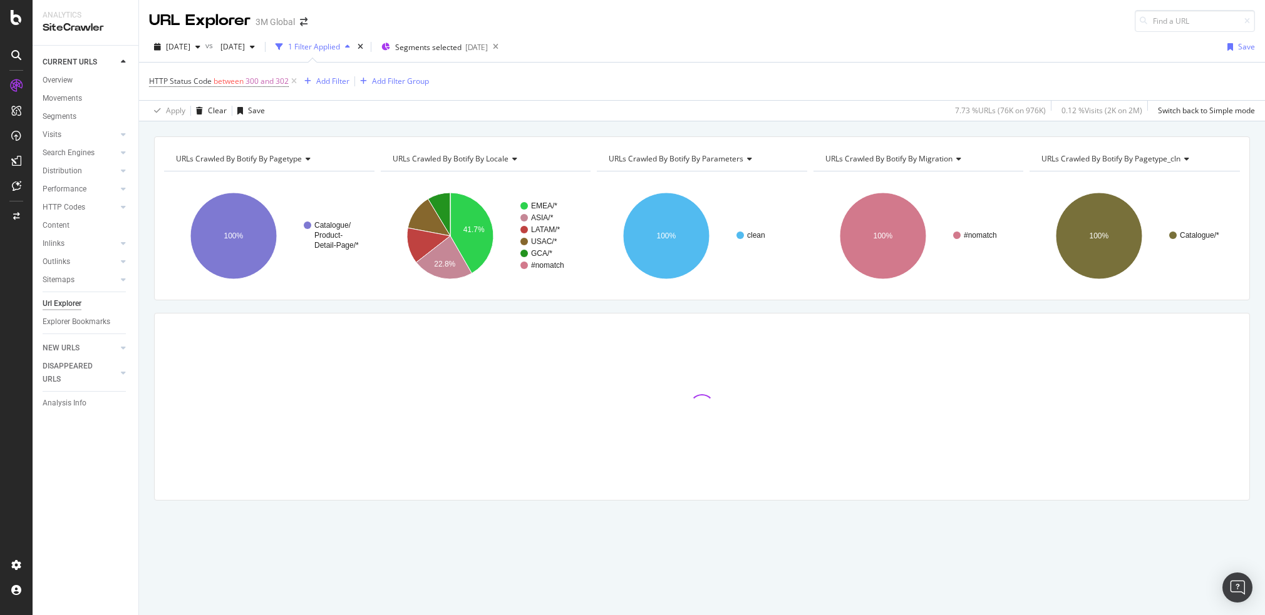
click at [782, 83] on div "HTTP Status Code between 300 and 302 Add Filter Add Filter Group" at bounding box center [702, 82] width 1106 height 38
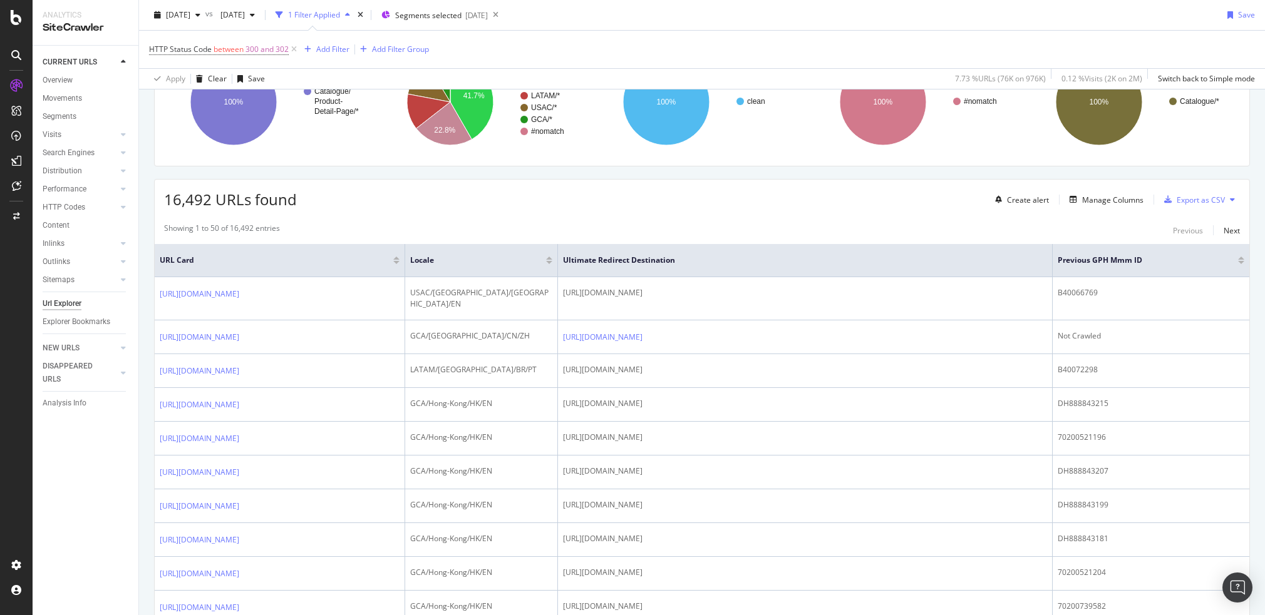
scroll to position [146, 0]
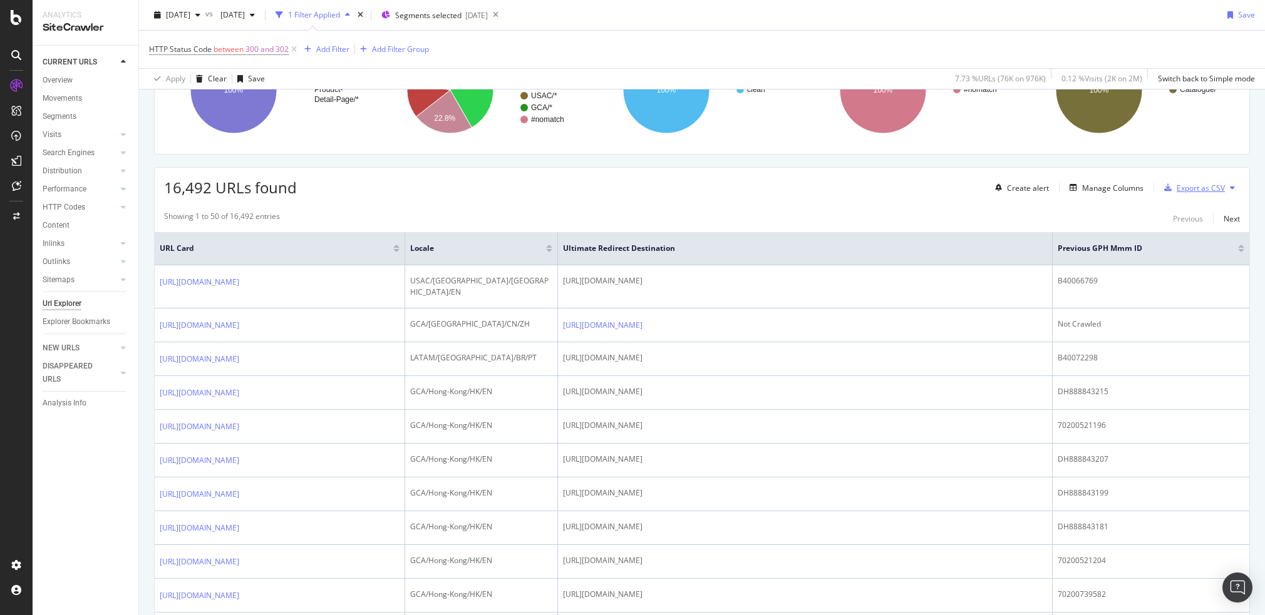
click at [1180, 187] on div "Export as CSV" at bounding box center [1201, 188] width 48 height 11
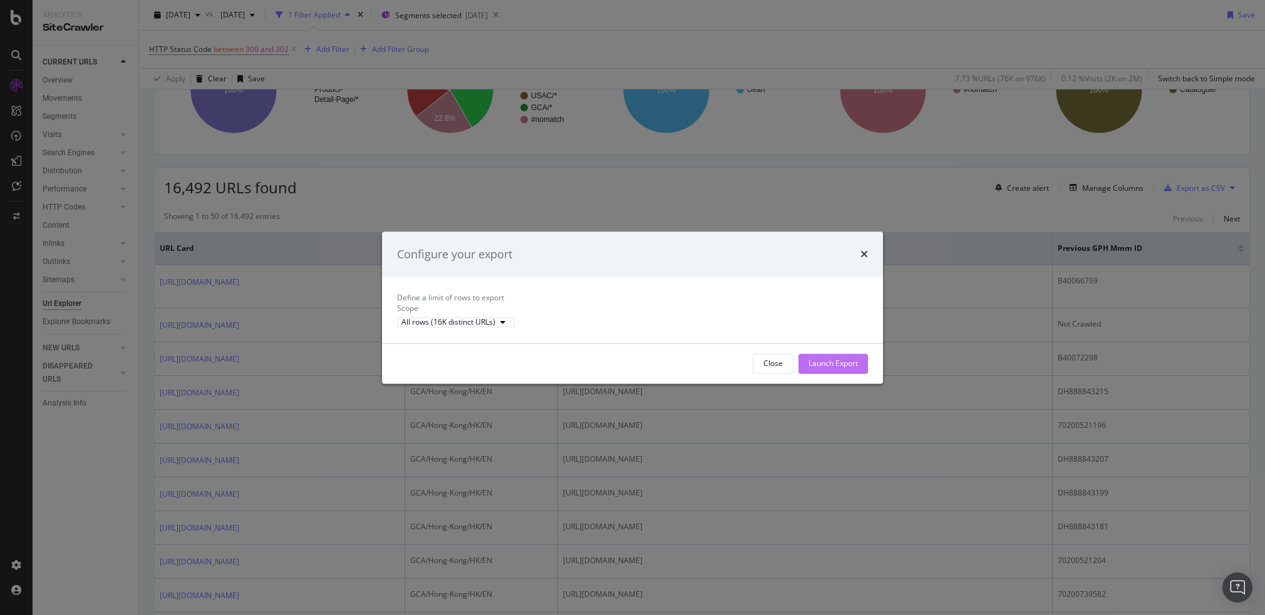
click at [832, 369] on div "Launch Export" at bounding box center [832, 363] width 49 height 11
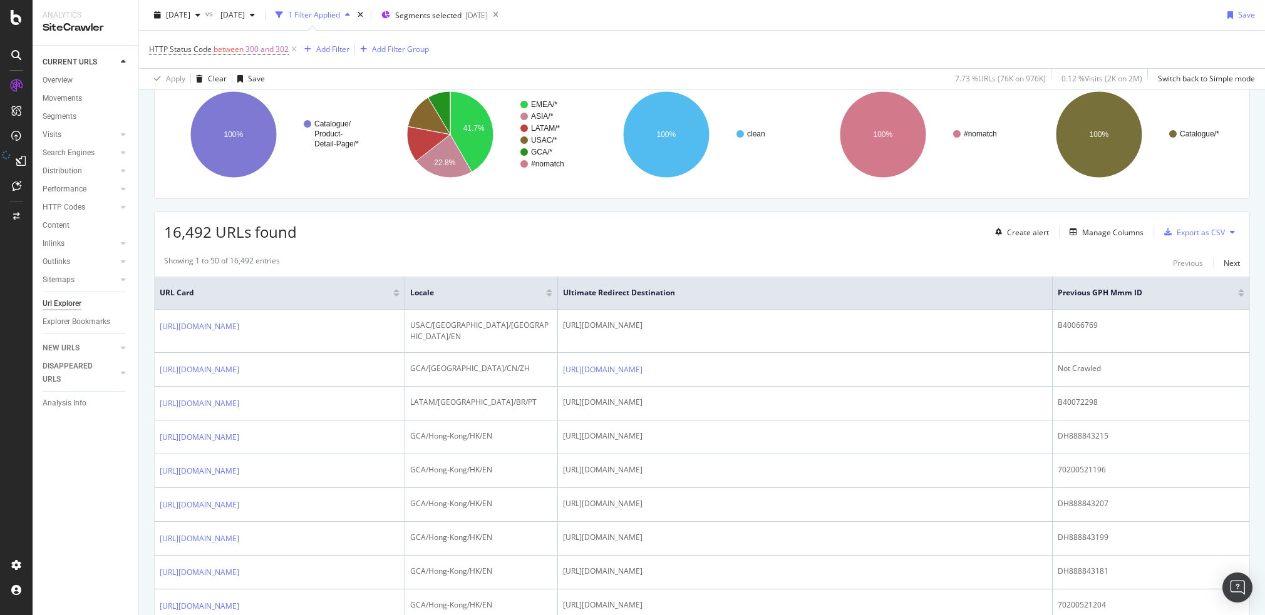
scroll to position [0, 0]
